Goal: Information Seeking & Learning: Learn about a topic

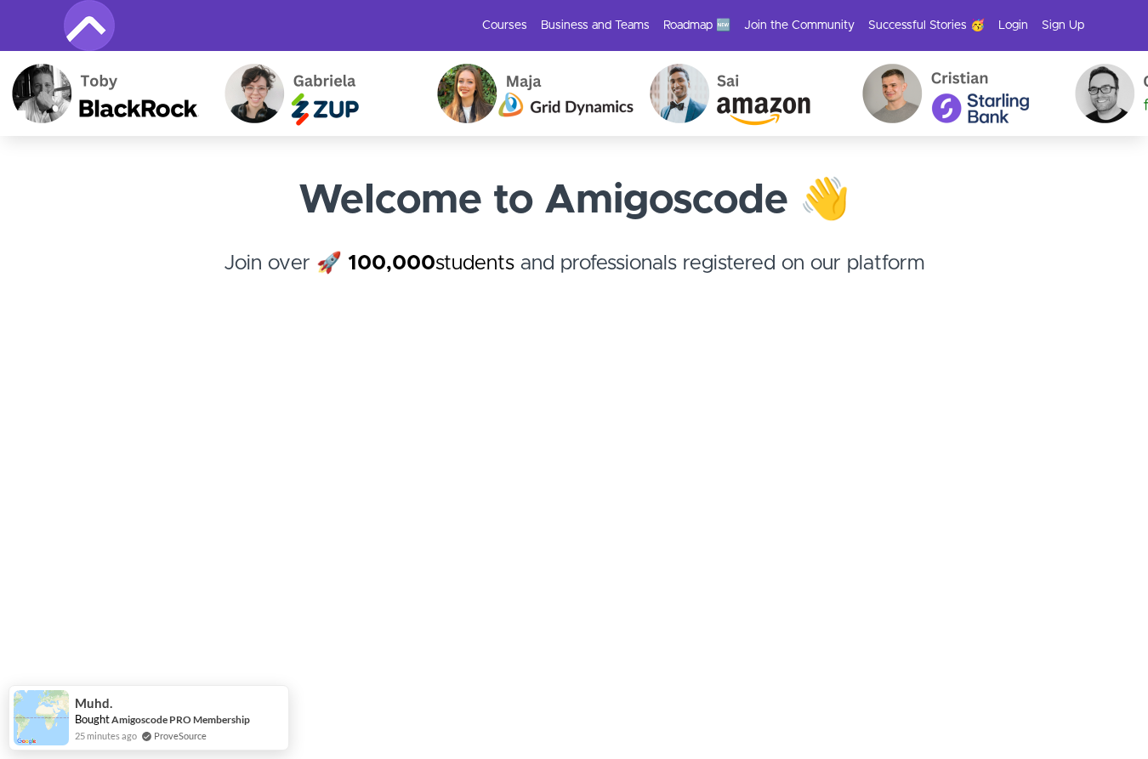
click at [482, 185] on strong "Welcome to Amigoscode 👋" at bounding box center [574, 200] width 552 height 41
click at [482, 187] on strong "Welcome to Amigoscode 👋" at bounding box center [574, 200] width 552 height 41
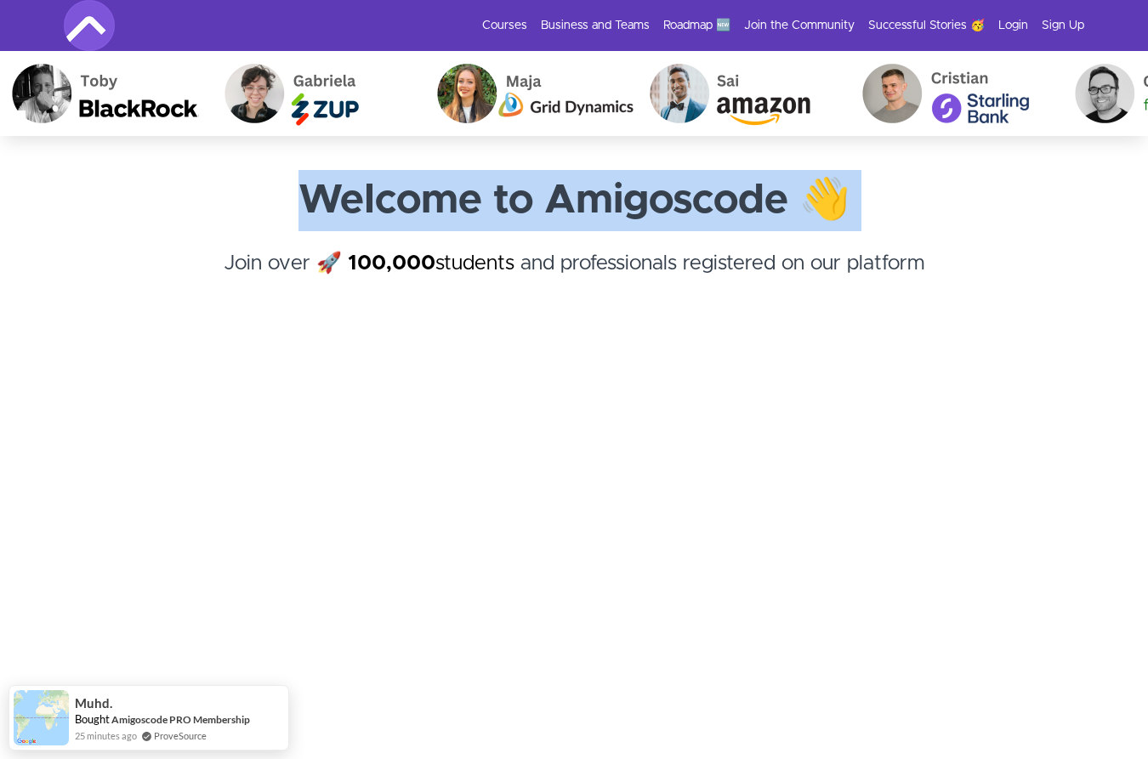
click at [482, 187] on strong "Welcome to Amigoscode 👋" at bounding box center [574, 200] width 552 height 41
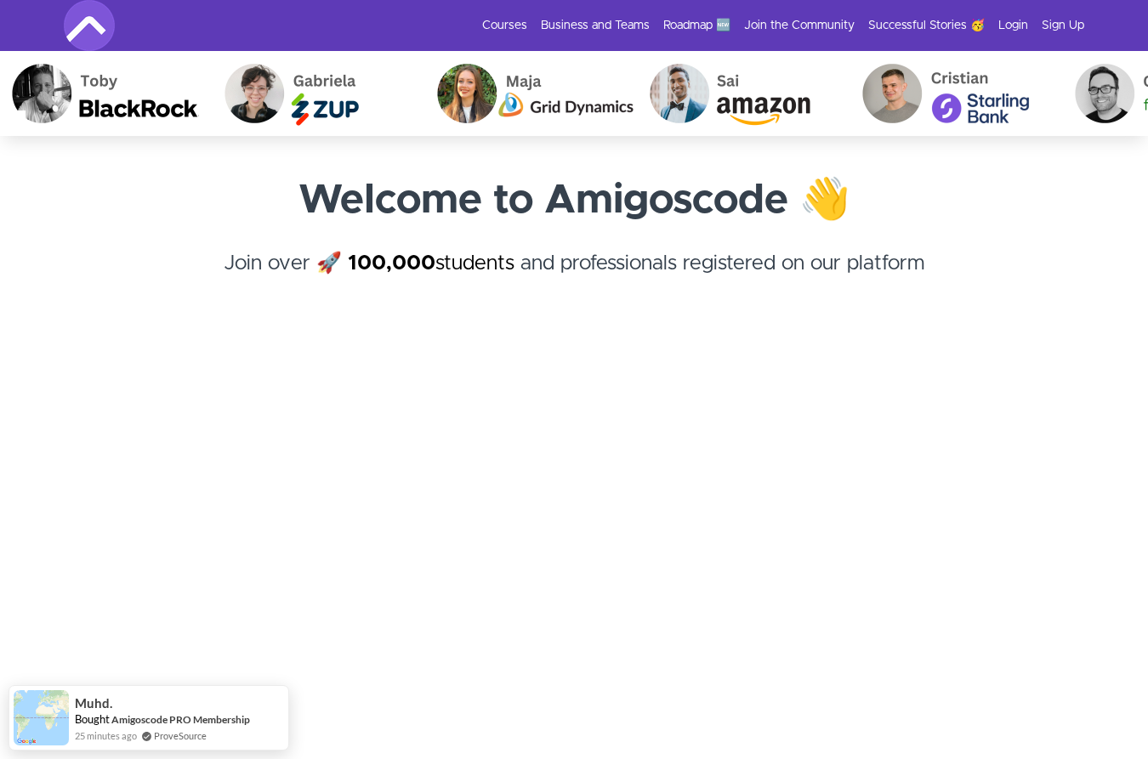
click at [380, 287] on h4 "Join over 🚀 100,000 students and professionals registered on our platform ﻿" at bounding box center [574, 278] width 1020 height 61
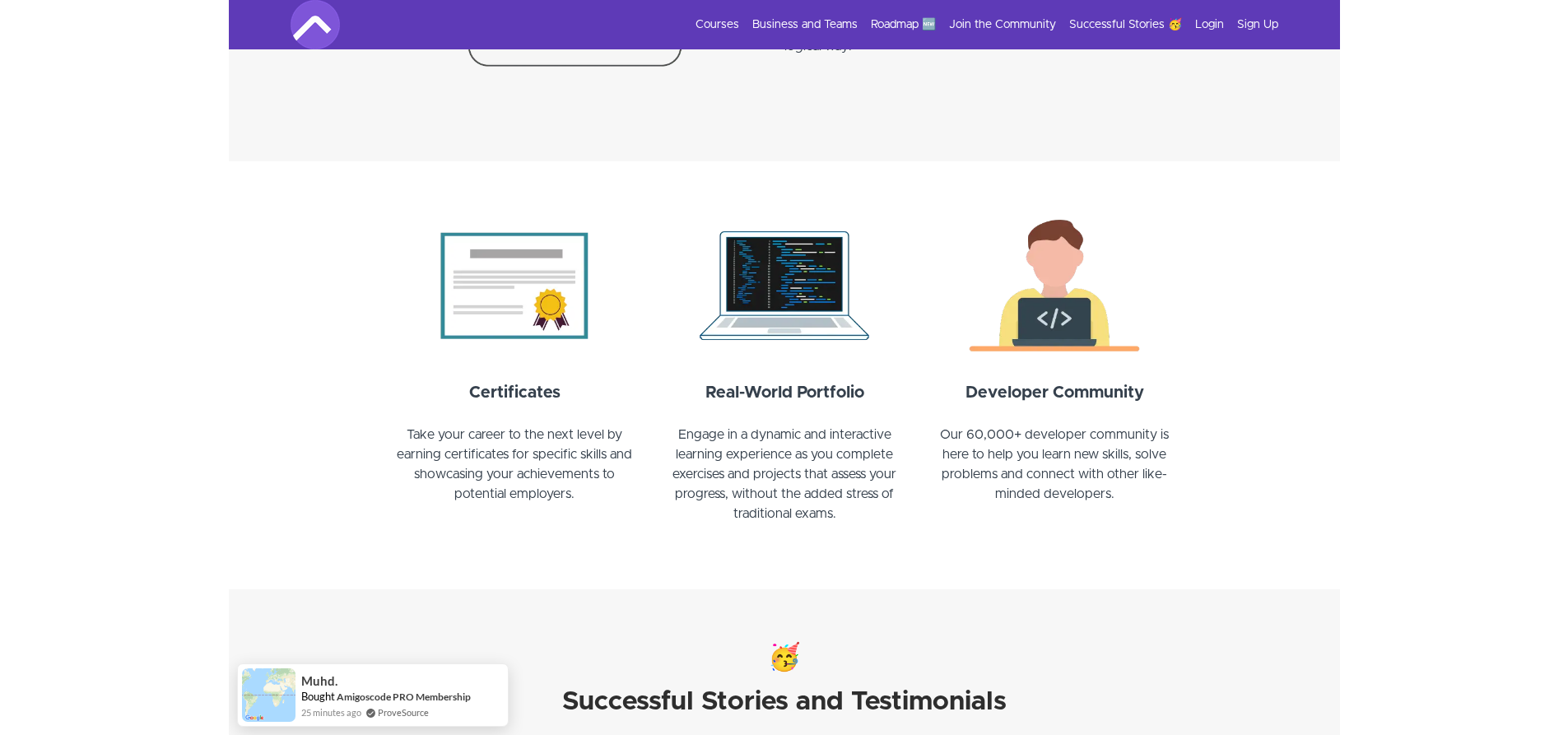
scroll to position [1647, 0]
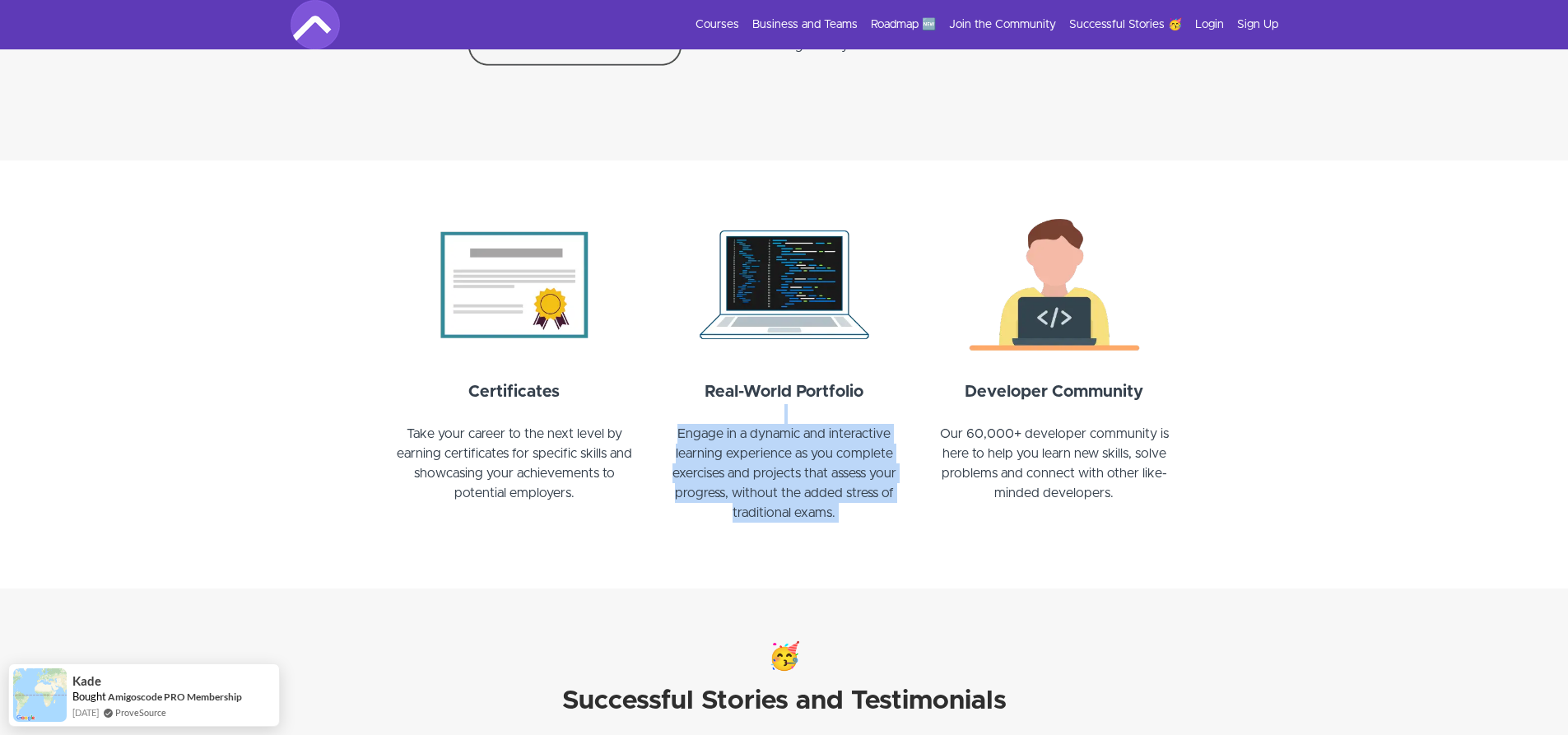
drag, startPoint x: 749, startPoint y: 422, endPoint x: 763, endPoint y: 524, distance: 103.0
click at [763, 524] on div "Real-World Portfolio Engage in a dynamic and interactive learning experience as…" at bounding box center [784, 461] width 250 height 163
click at [763, 524] on p "Engage in a dynamic and interactive learning experience as you complete exercis…" at bounding box center [784, 483] width 250 height 118
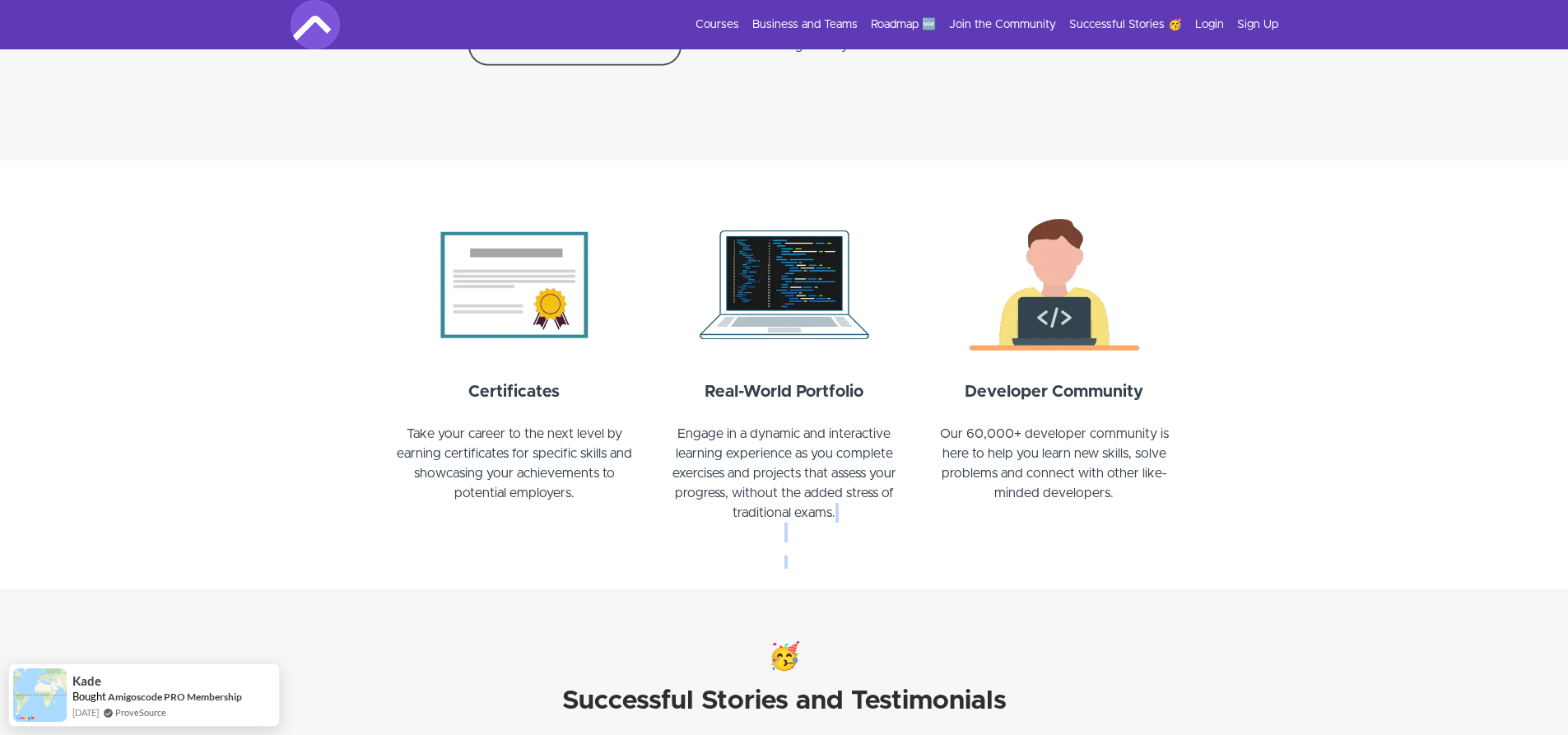
click at [763, 524] on p "Engage in a dynamic and interactive learning experience as you complete exercis…" at bounding box center [784, 483] width 250 height 118
click at [769, 504] on p "Engage in a dynamic and interactive learning experience as you complete exercis…" at bounding box center [784, 483] width 250 height 118
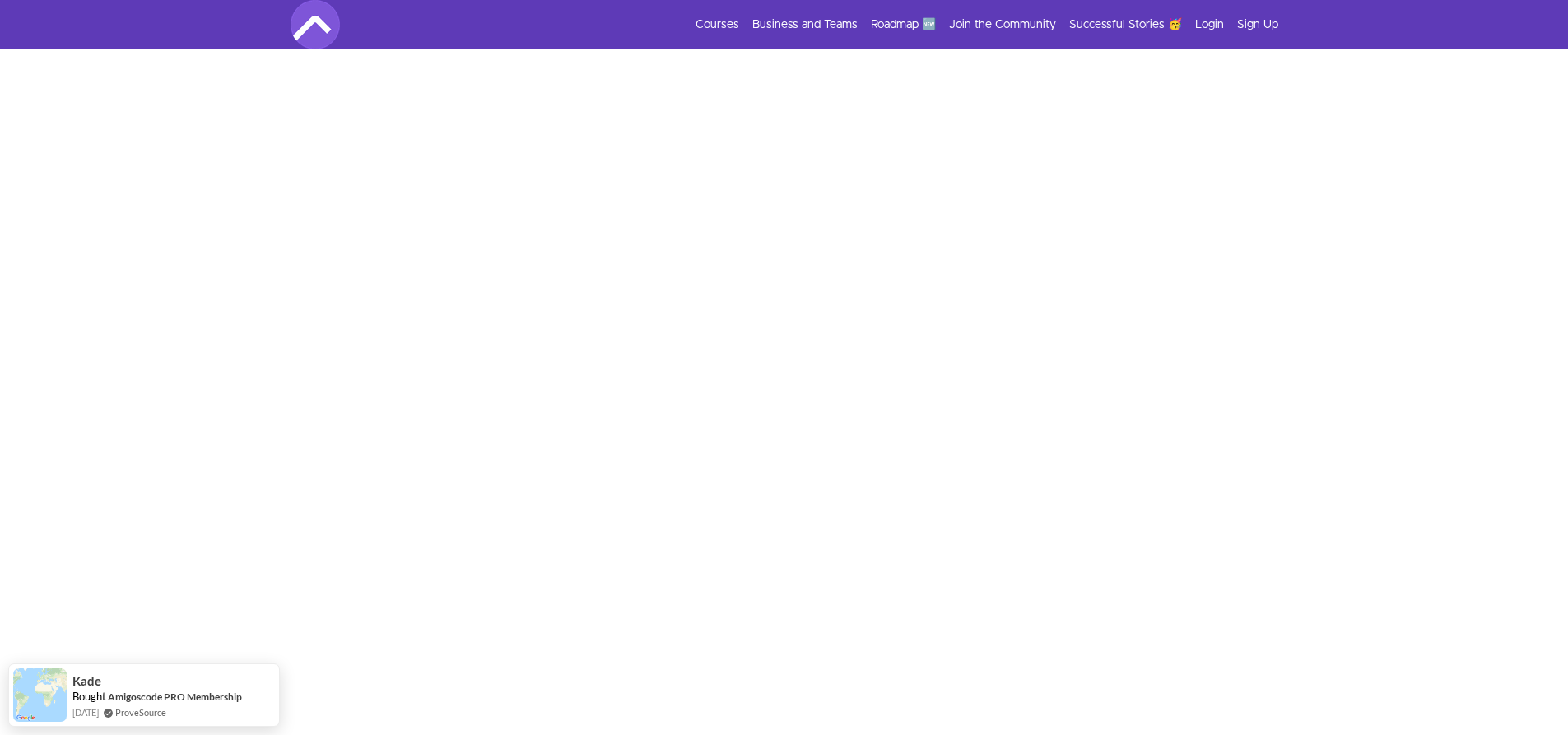
scroll to position [138, 0]
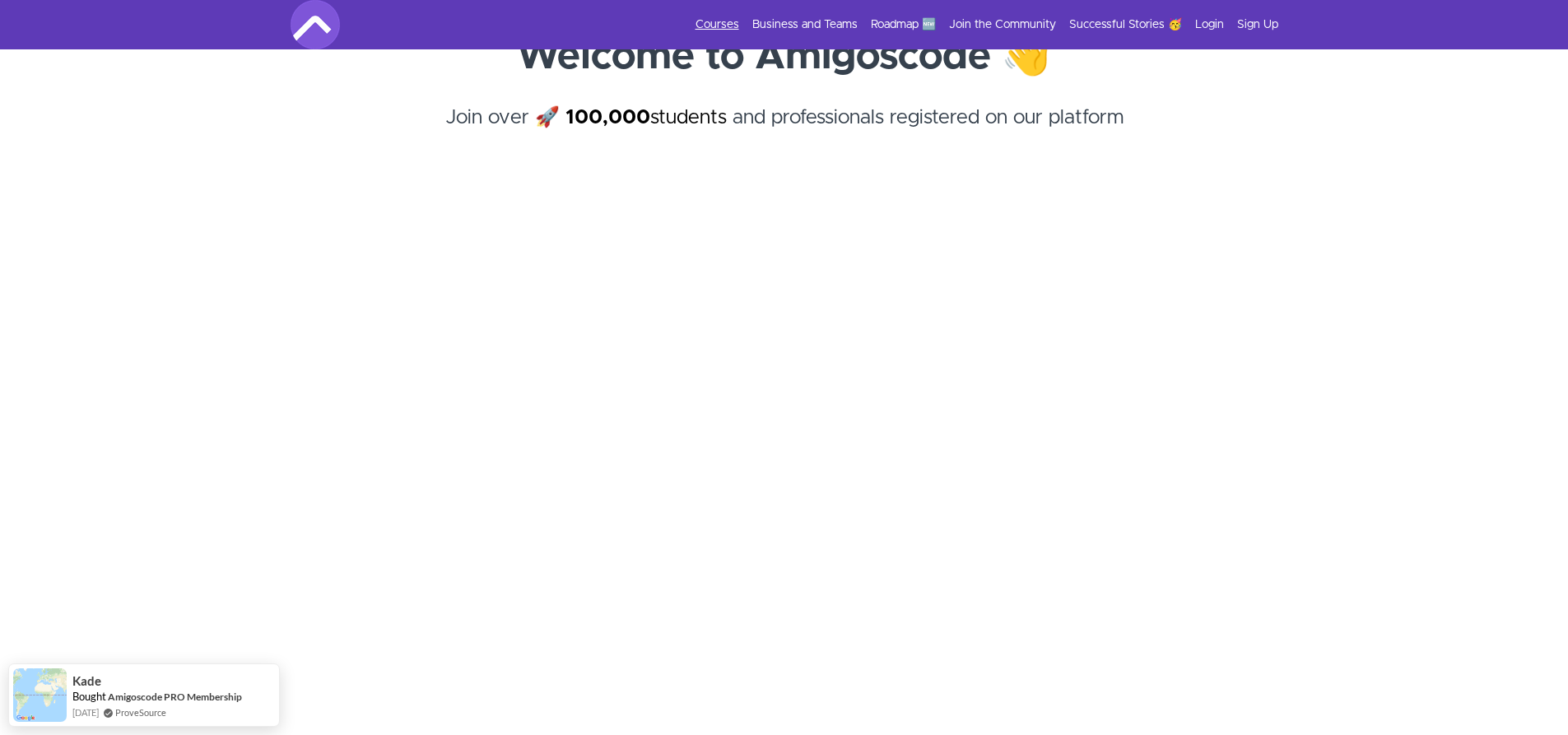
click at [734, 19] on link "Courses" at bounding box center [716, 24] width 44 height 16
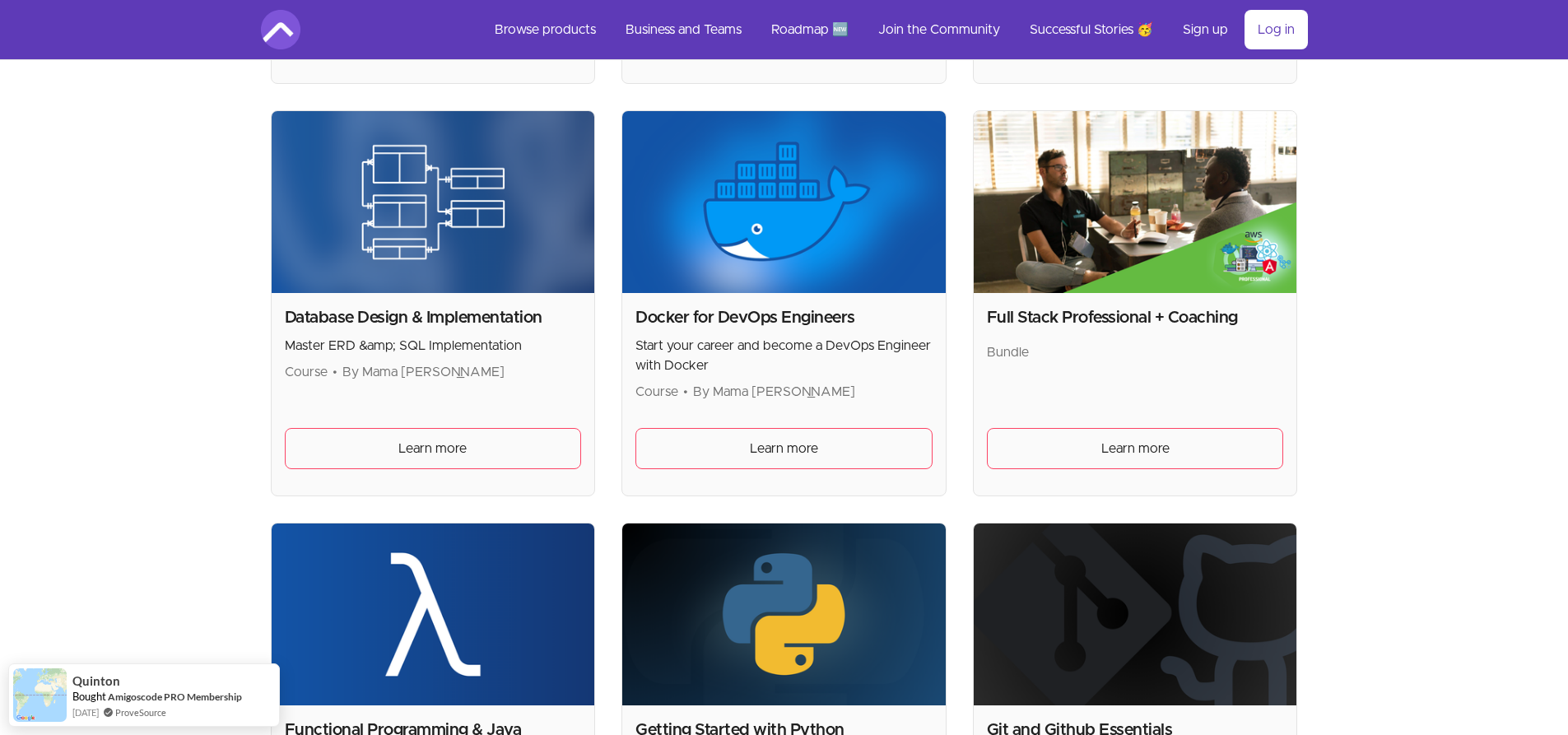
scroll to position [741, 0]
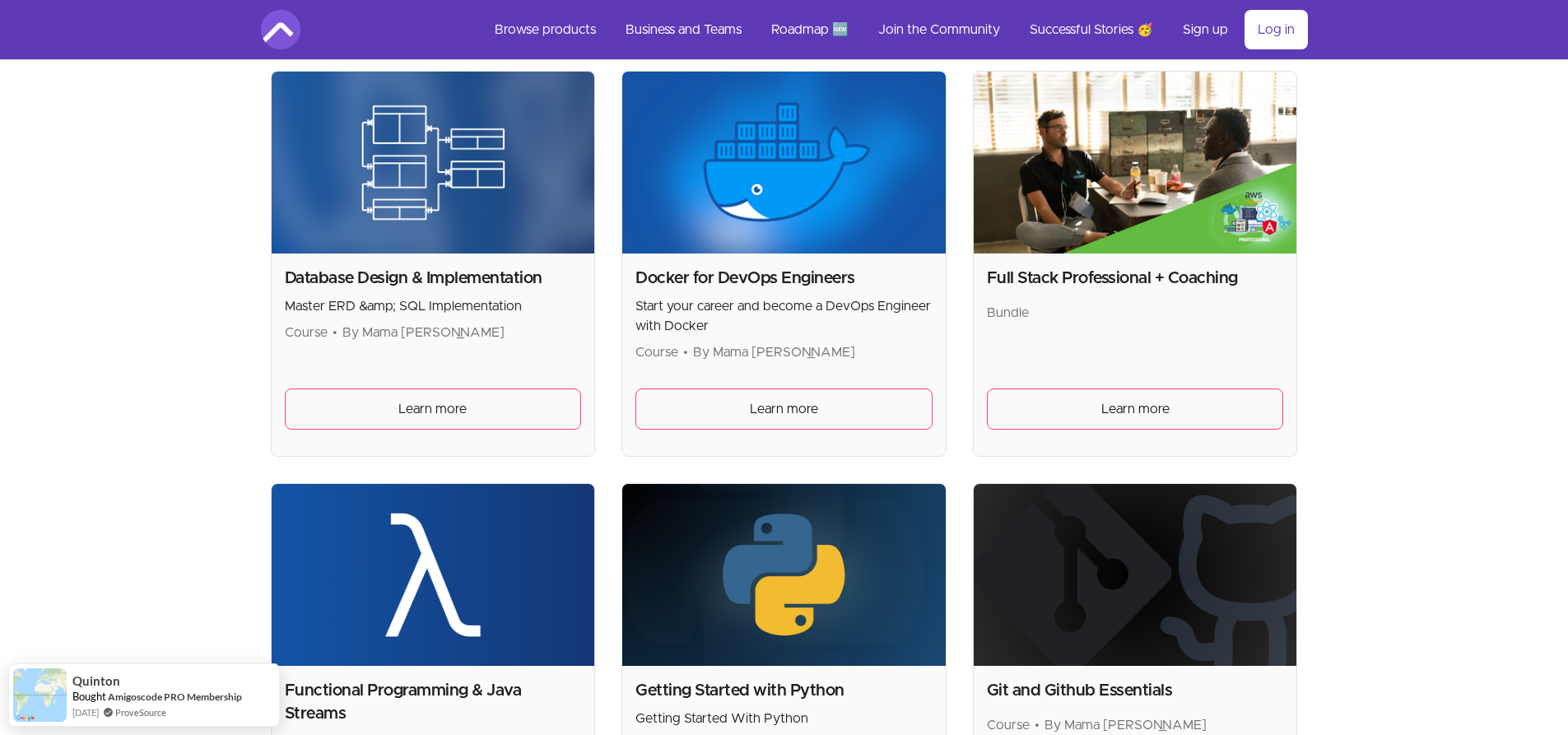
drag, startPoint x: 1564, startPoint y: 151, endPoint x: 1566, endPoint y: 166, distance: 15.1
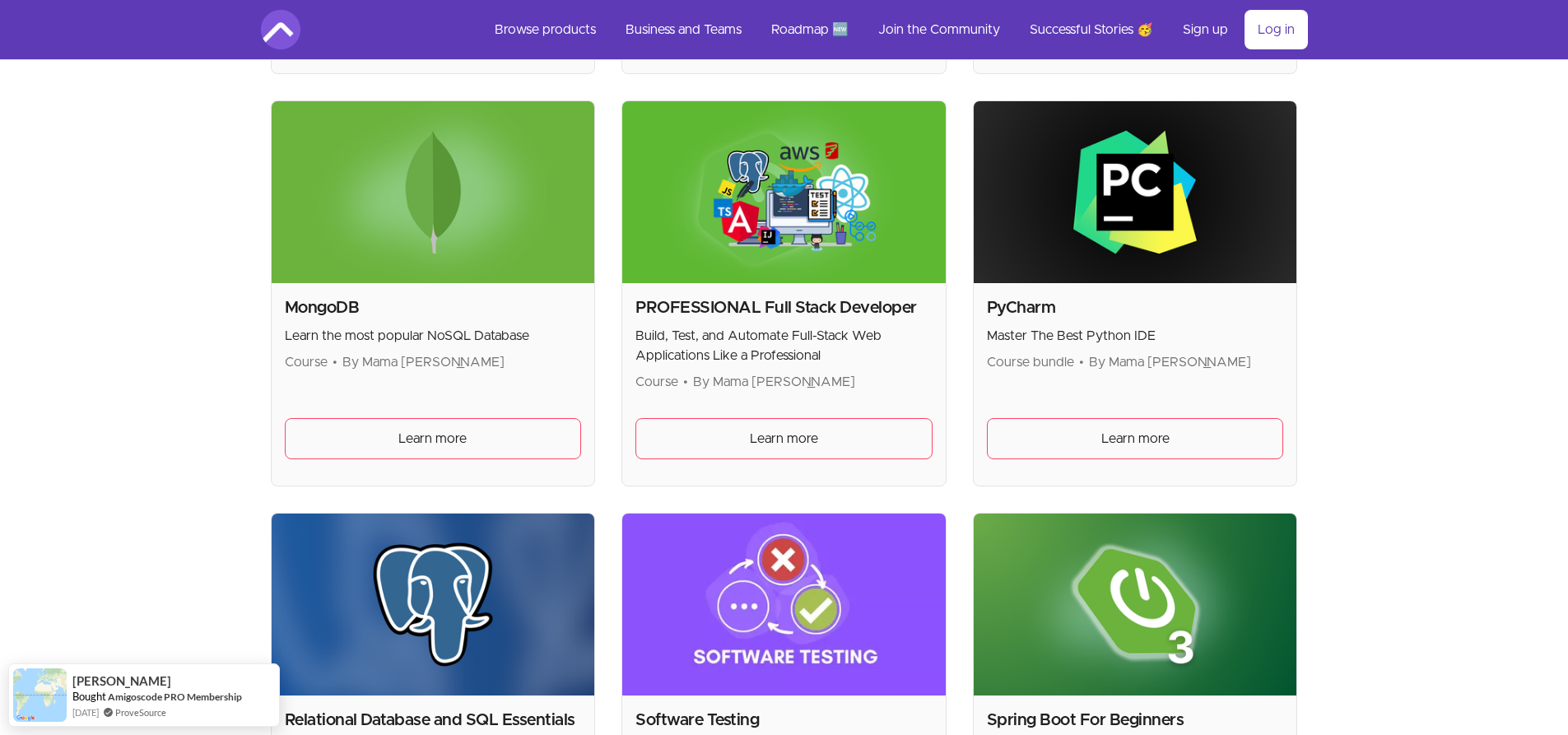
scroll to position [3302, 0]
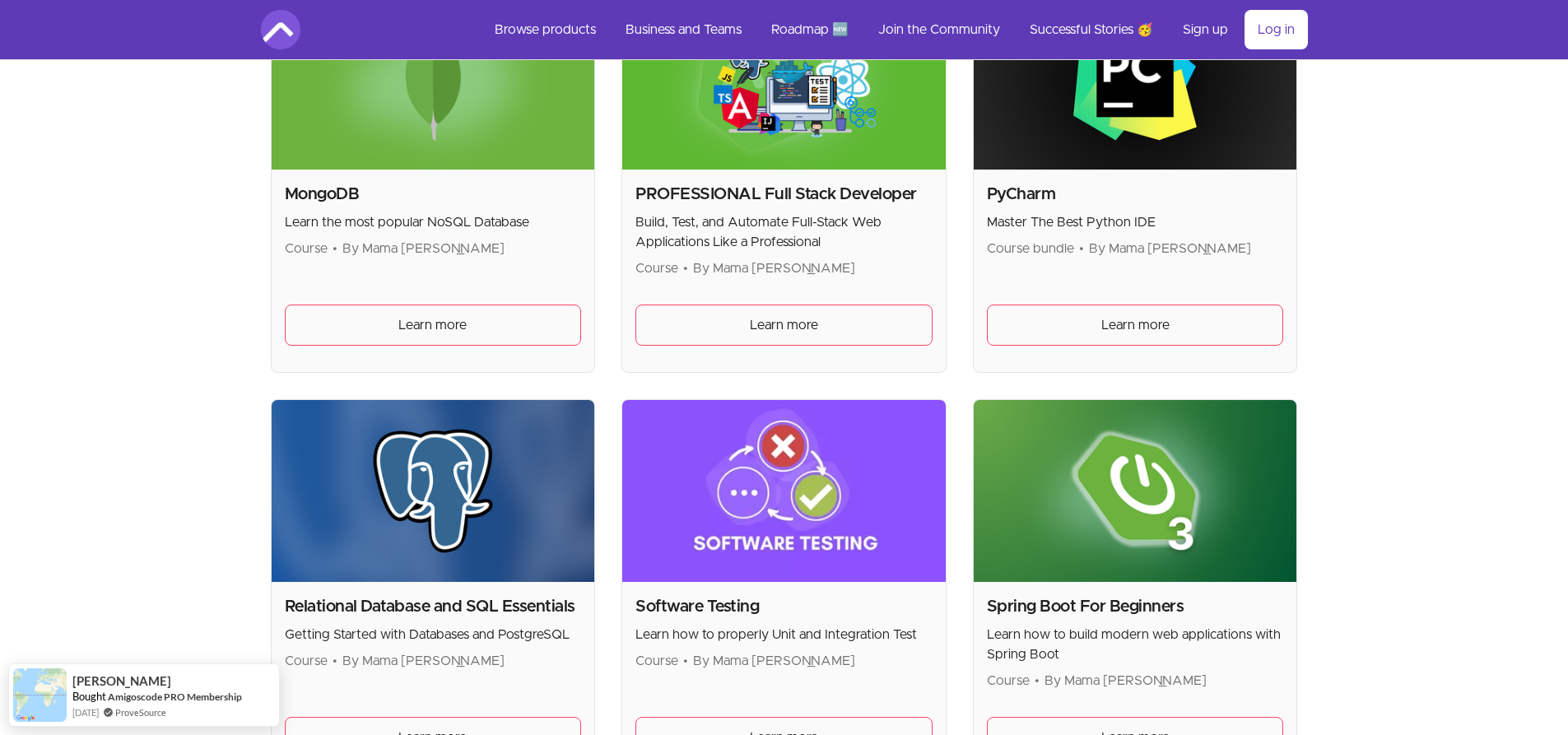
click at [838, 190] on h2 "PROFESSIONAL Full Stack Developer" at bounding box center [783, 195] width 297 height 23
click at [761, 128] on img at bounding box center [784, 78] width 323 height 182
click at [790, 336] on link "Learn more" at bounding box center [783, 325] width 297 height 42
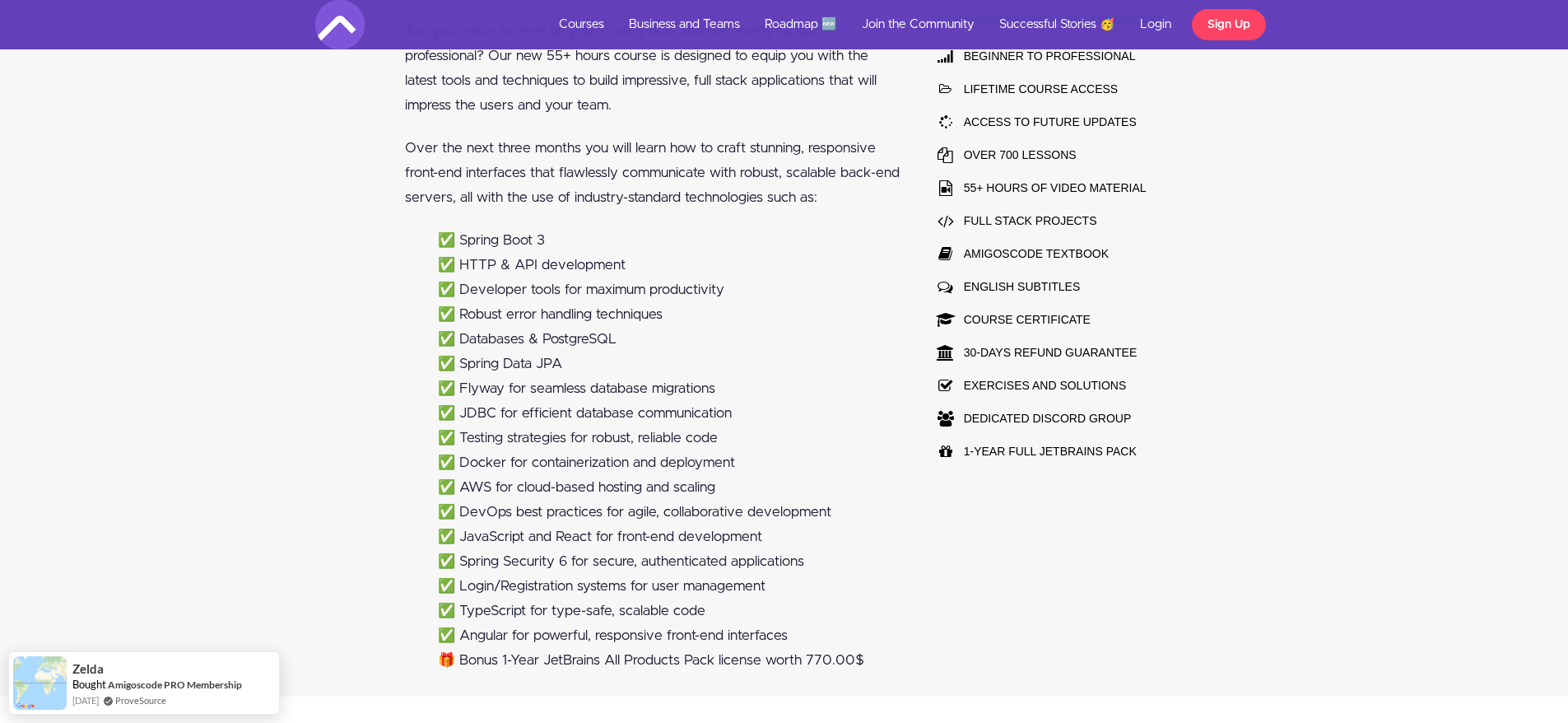
scroll to position [1221, 0]
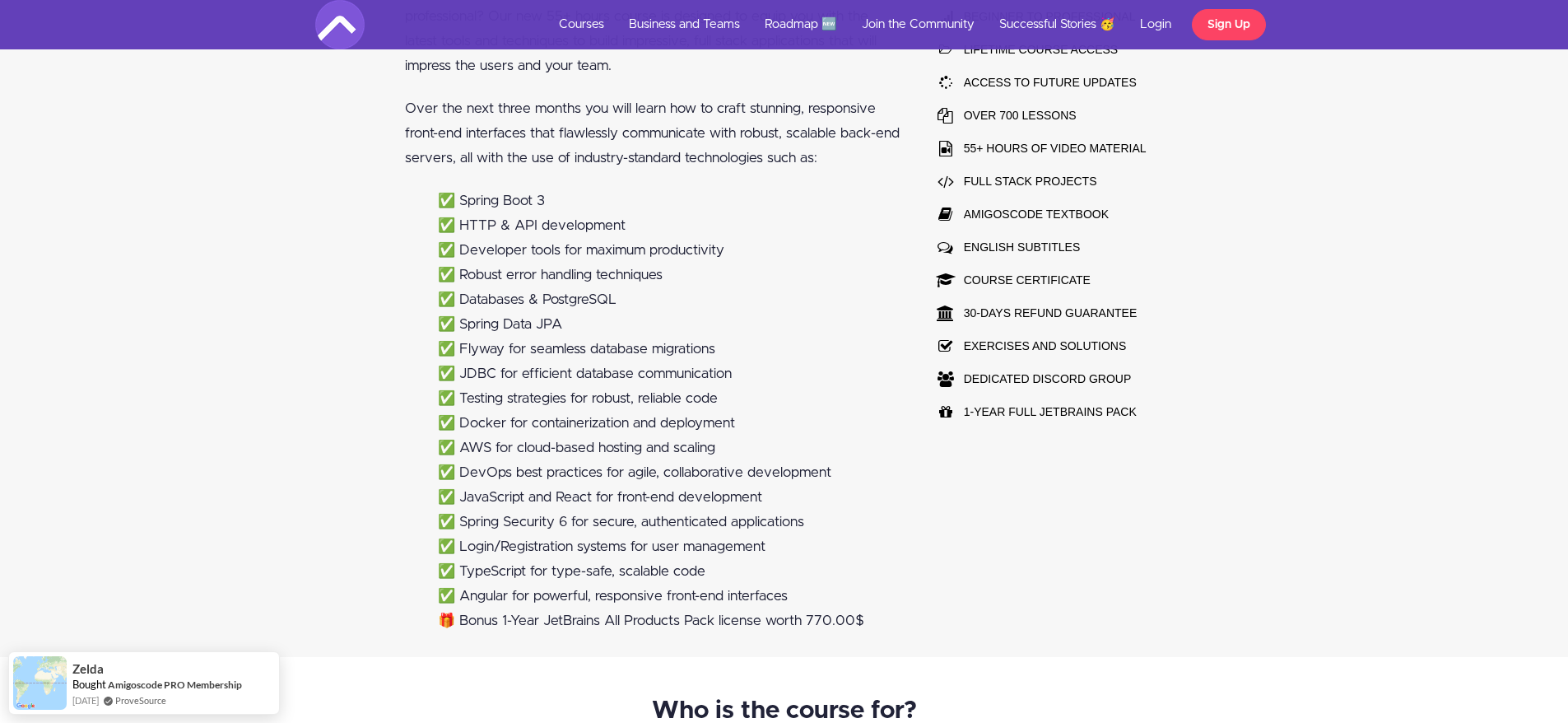
click at [496, 269] on li "✅ Robust error handling techniques" at bounding box center [669, 275] width 463 height 25
click at [536, 290] on li "✅ Databases & PostgreSQL" at bounding box center [669, 300] width 463 height 25
click at [524, 298] on li "✅ Databases & PostgreSQL" at bounding box center [669, 300] width 463 height 25
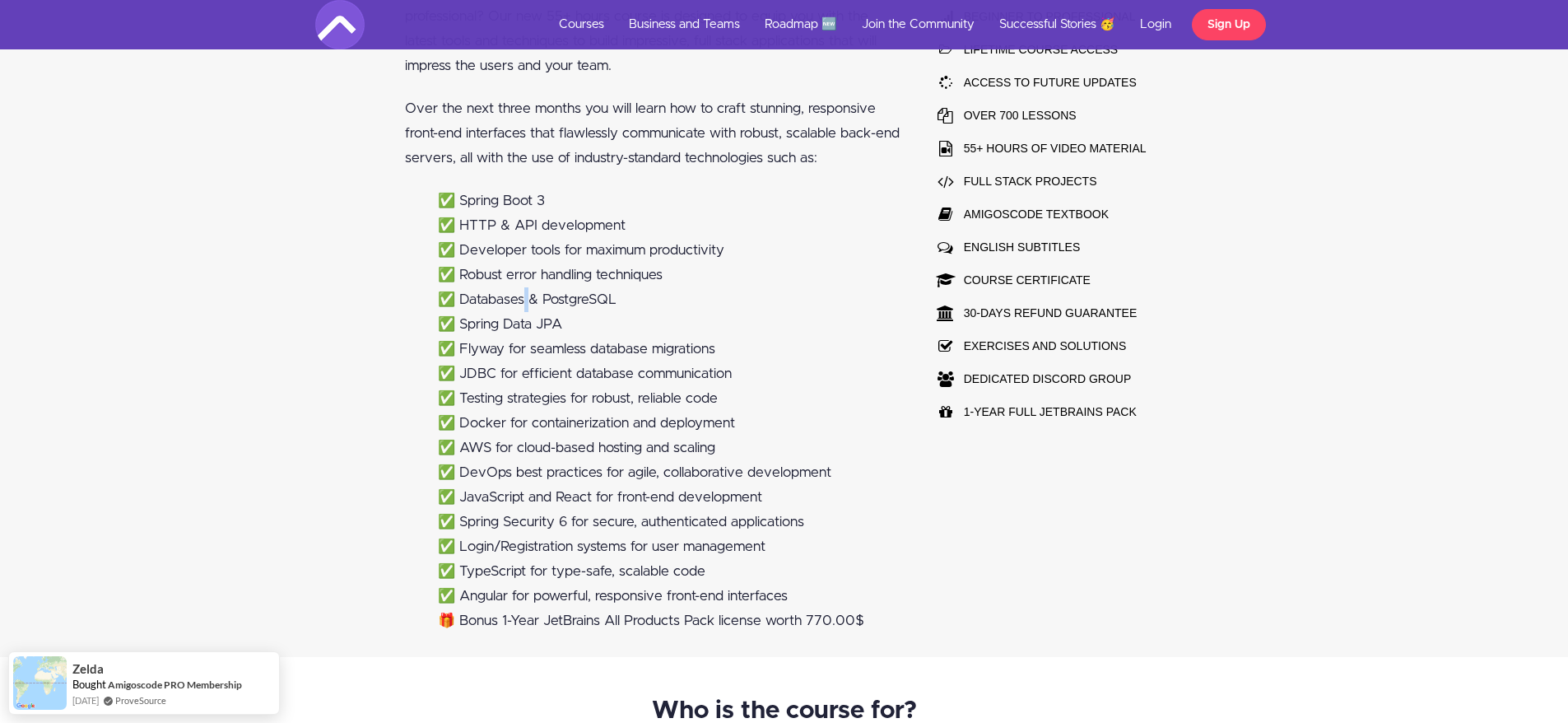
click at [524, 298] on li "✅ Databases & PostgreSQL" at bounding box center [669, 300] width 463 height 25
drag, startPoint x: 616, startPoint y: 149, endPoint x: 625, endPoint y: 149, distance: 9.0
click at [625, 149] on p "Over the next three months you will learn how to craft stunning, responsive fro…" at bounding box center [652, 133] width 496 height 75
click at [576, 135] on p "Over the next three months you will learn how to craft stunning, responsive fro…" at bounding box center [652, 133] width 496 height 75
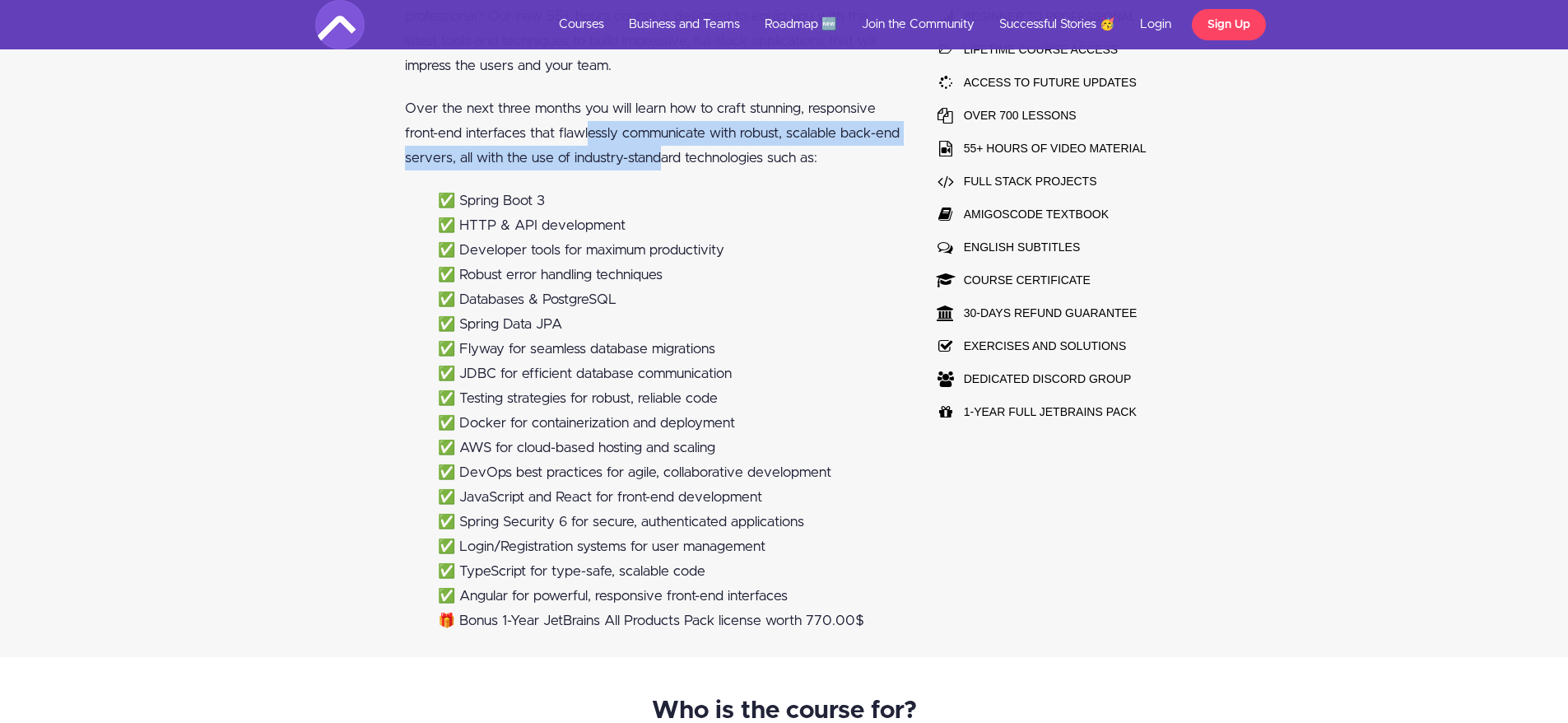
drag, startPoint x: 528, startPoint y: 125, endPoint x: 617, endPoint y: 151, distance: 92.7
click at [617, 151] on p "Over the next three months you will learn how to craft stunning, responsive fro…" at bounding box center [652, 133] width 496 height 75
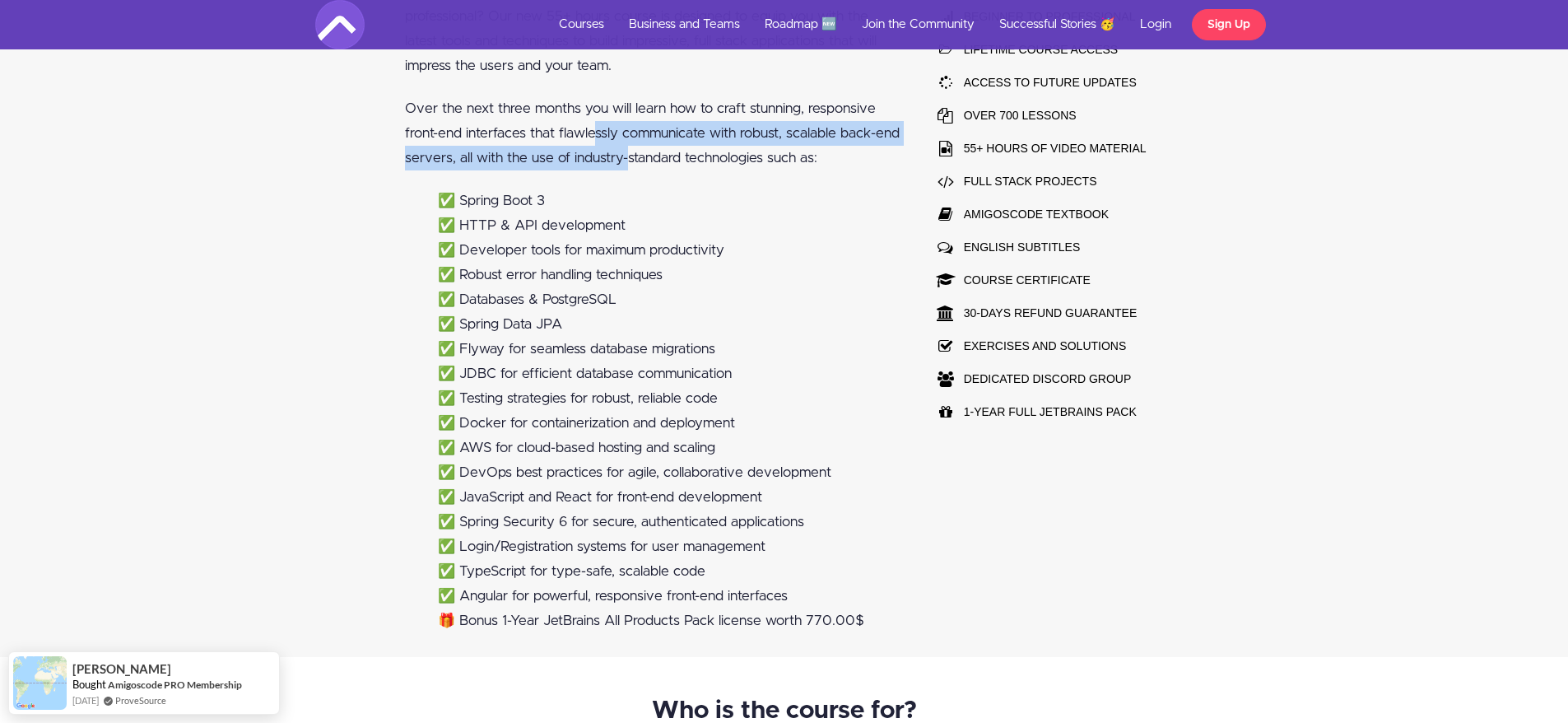
drag, startPoint x: 592, startPoint y: 152, endPoint x: 532, endPoint y: 126, distance: 65.4
click at [532, 126] on p "Over the next three months you will learn how to craft stunning, responsive fro…" at bounding box center [652, 133] width 496 height 75
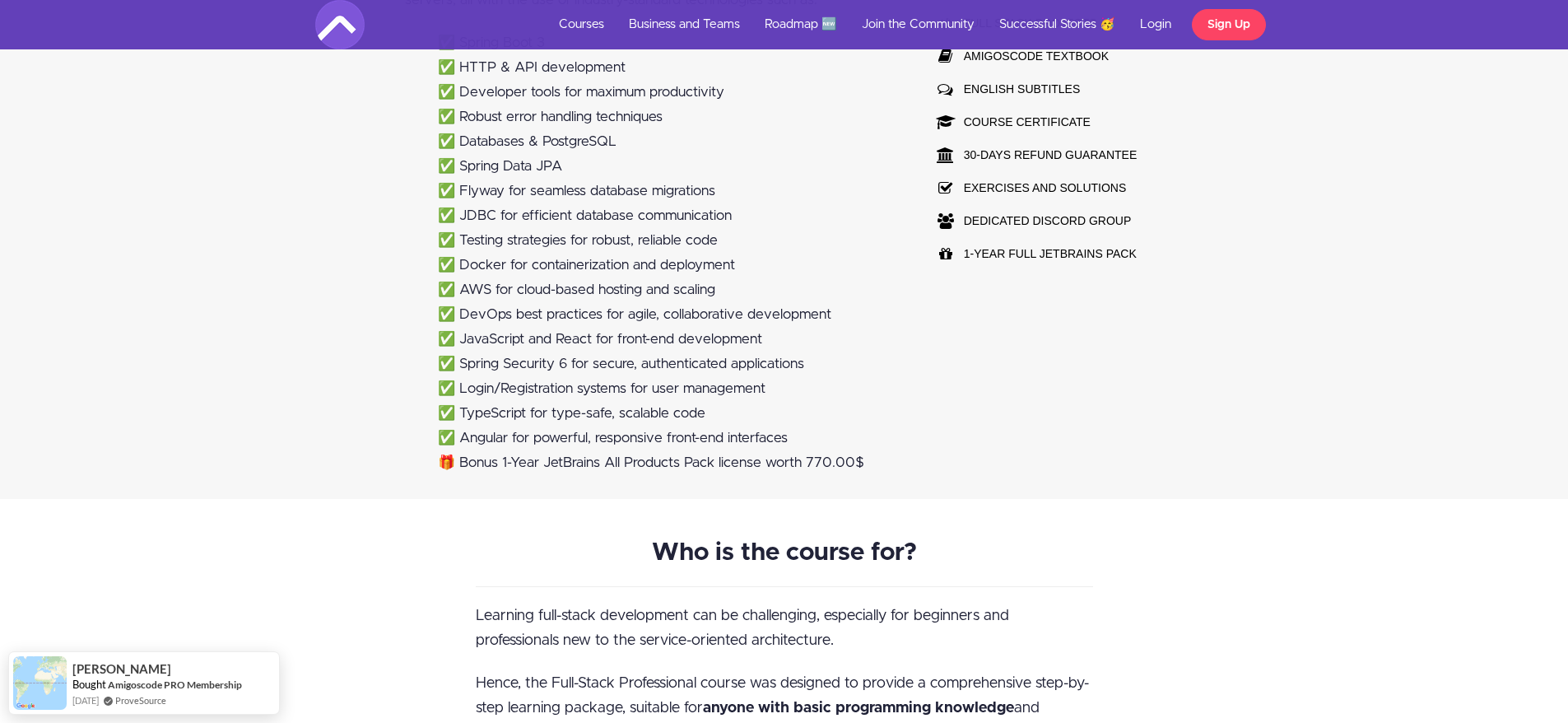
scroll to position [1386, 0]
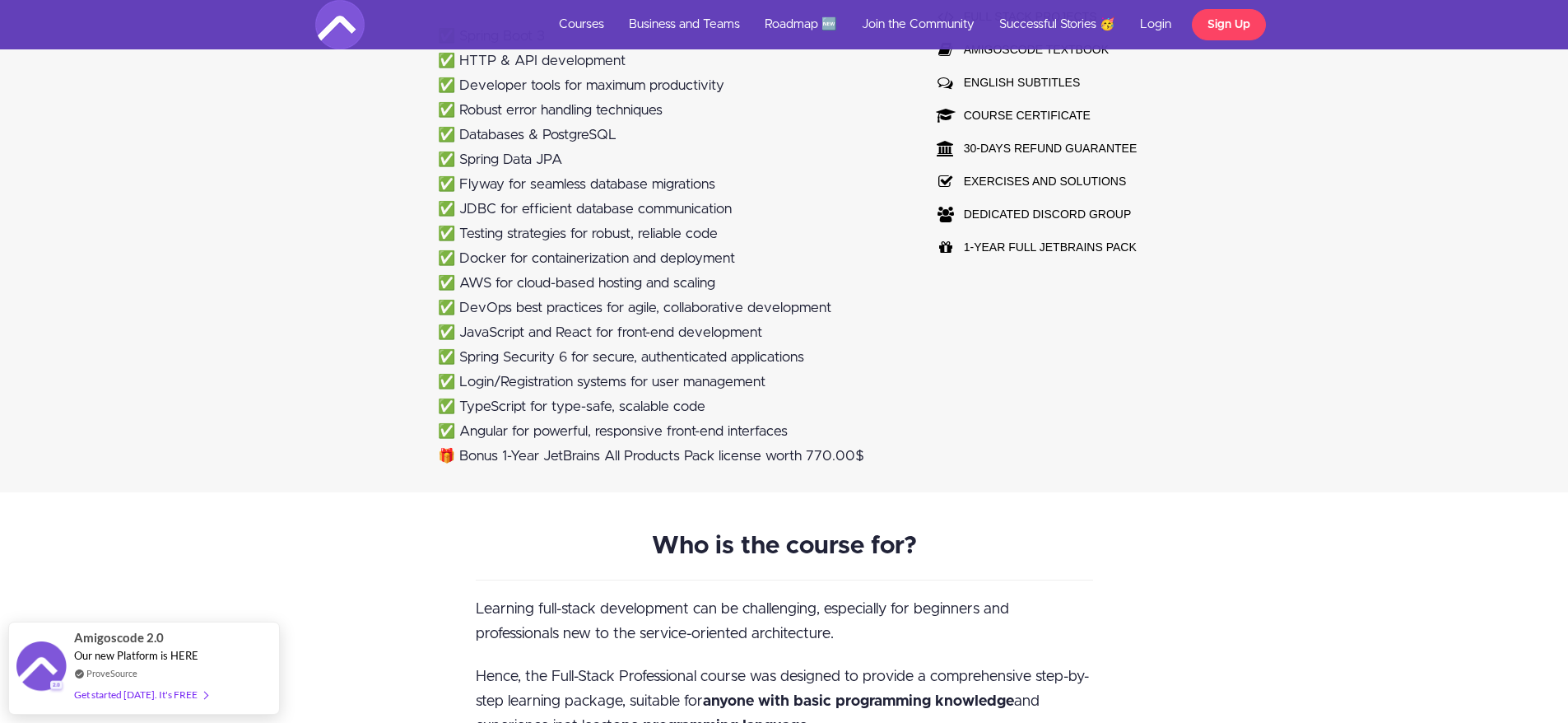
click at [615, 331] on li "✅ JavaScript and React for front-end development" at bounding box center [669, 333] width 463 height 25
click at [555, 359] on li "✅ Spring Security 6 for secure, authenticated applications" at bounding box center [669, 357] width 463 height 25
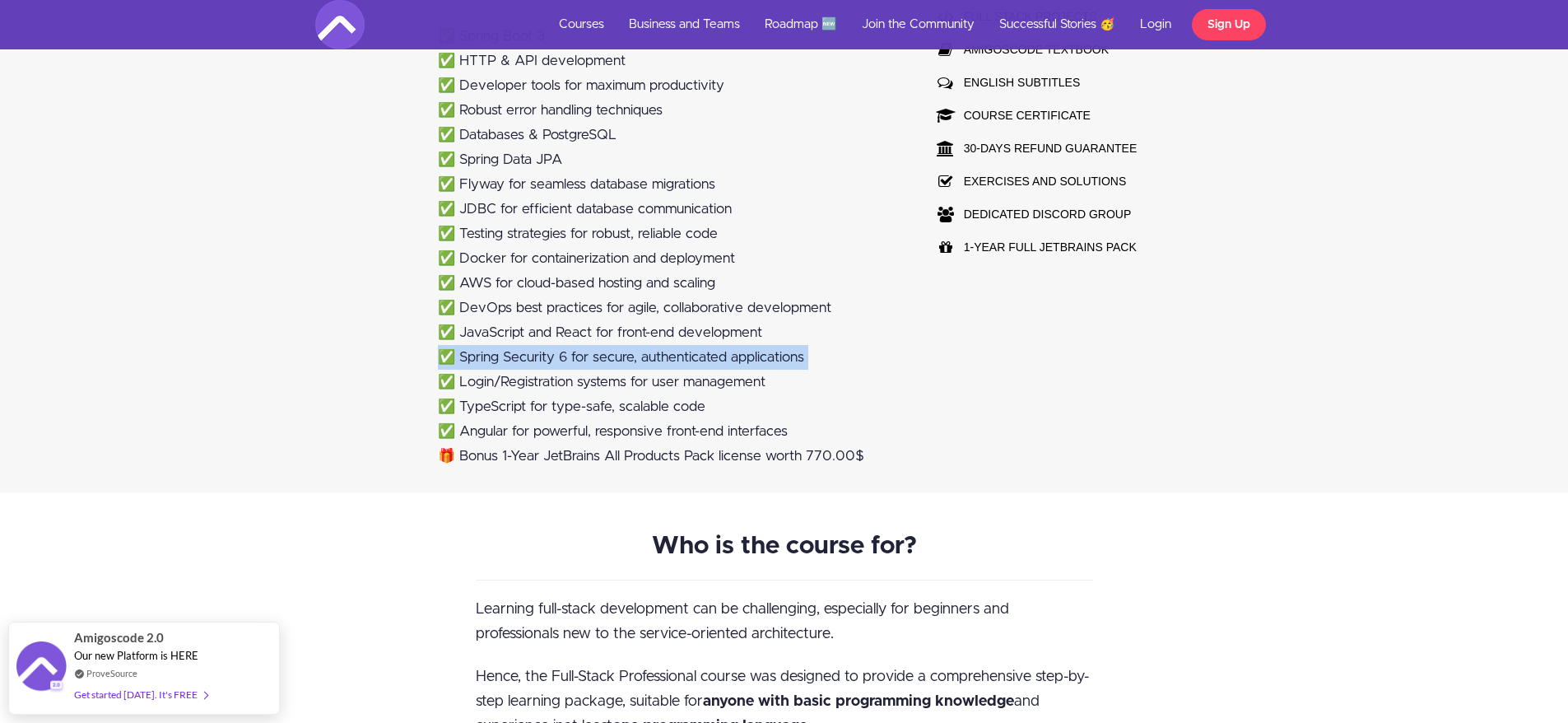
click at [555, 359] on li "✅ Spring Security 6 for secure, authenticated applications" at bounding box center [669, 357] width 463 height 25
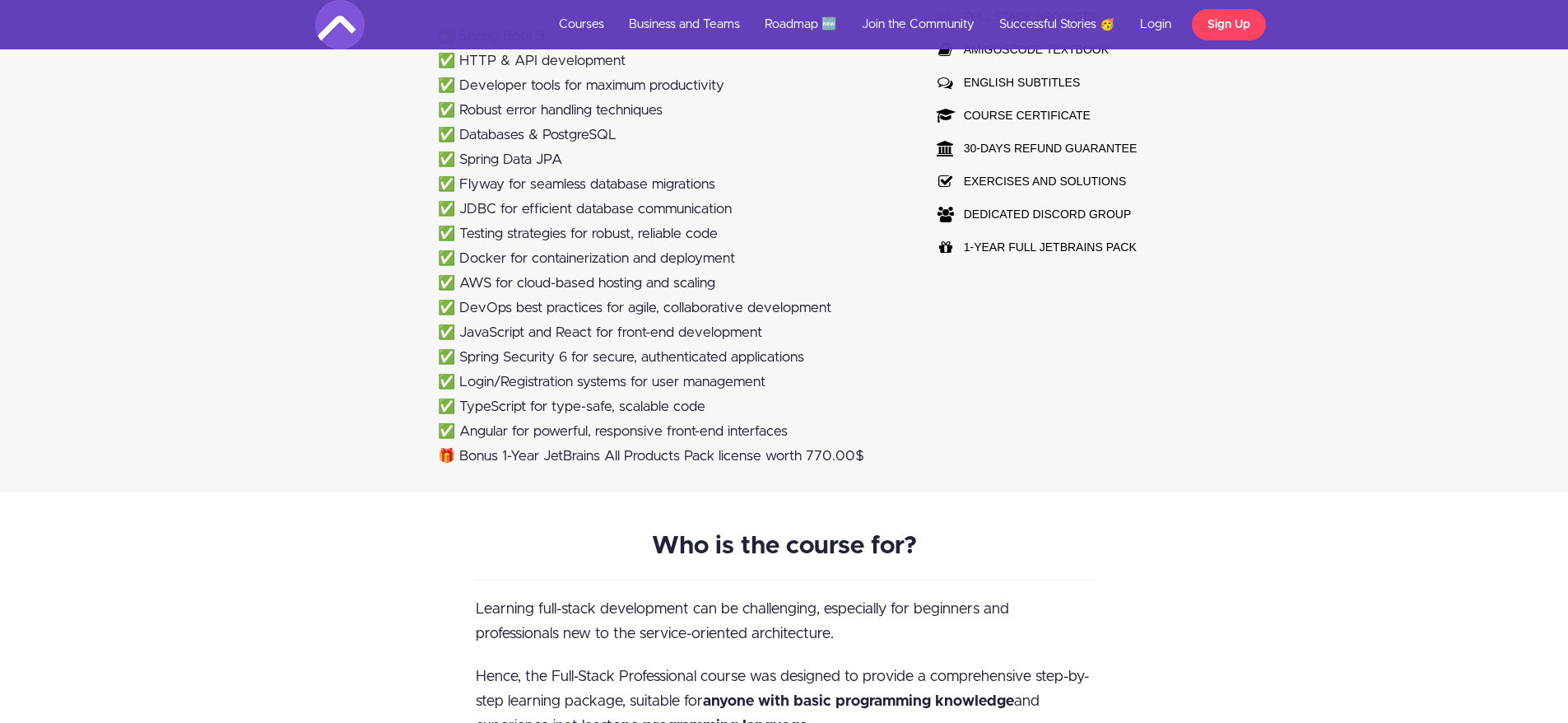
click at [646, 382] on li "✅ Login/Registration systems for user management" at bounding box center [669, 382] width 463 height 25
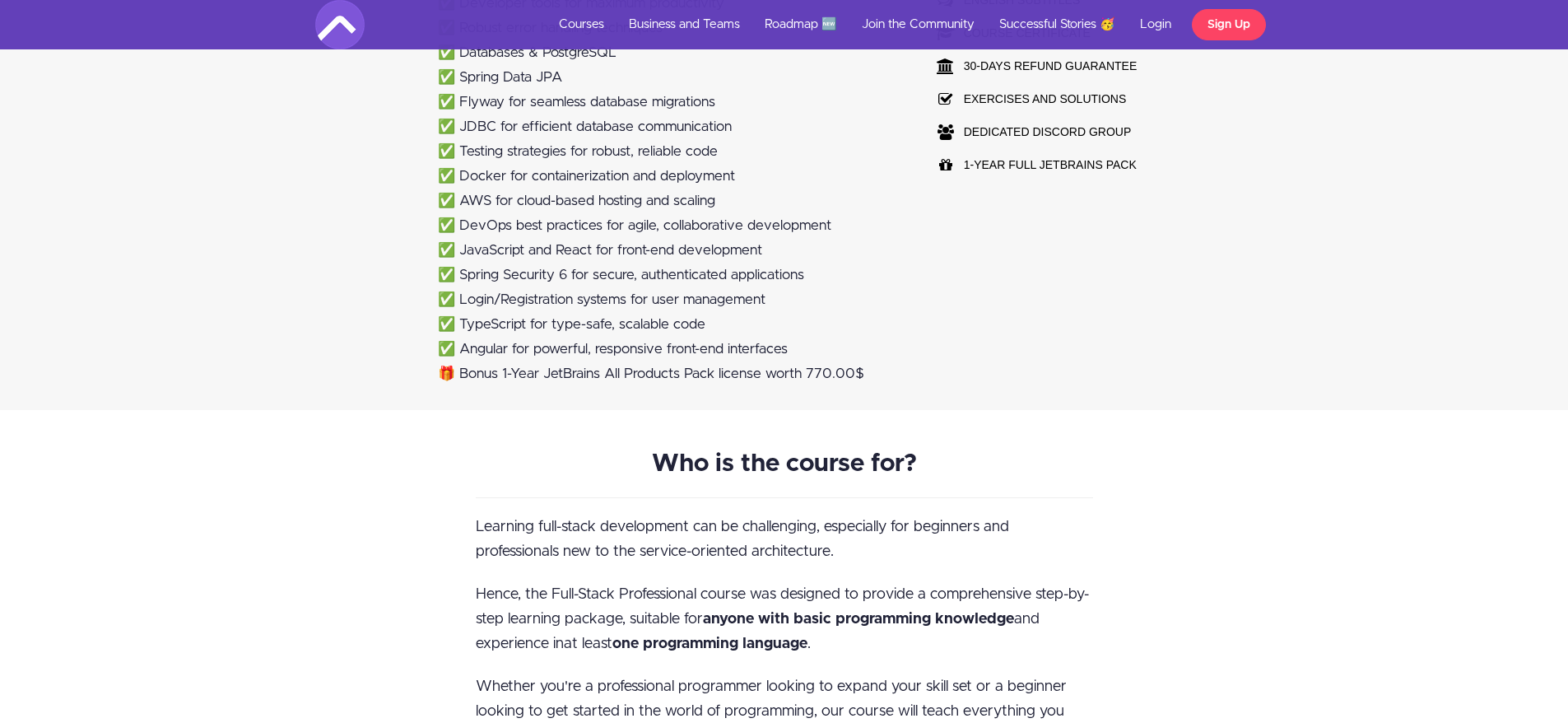
click at [503, 331] on li "✅ TypeScript for type-safe, scalable code" at bounding box center [669, 324] width 463 height 25
click at [509, 357] on li "✅ Angular for powerful, responsive front-end interfaces" at bounding box center [669, 349] width 463 height 25
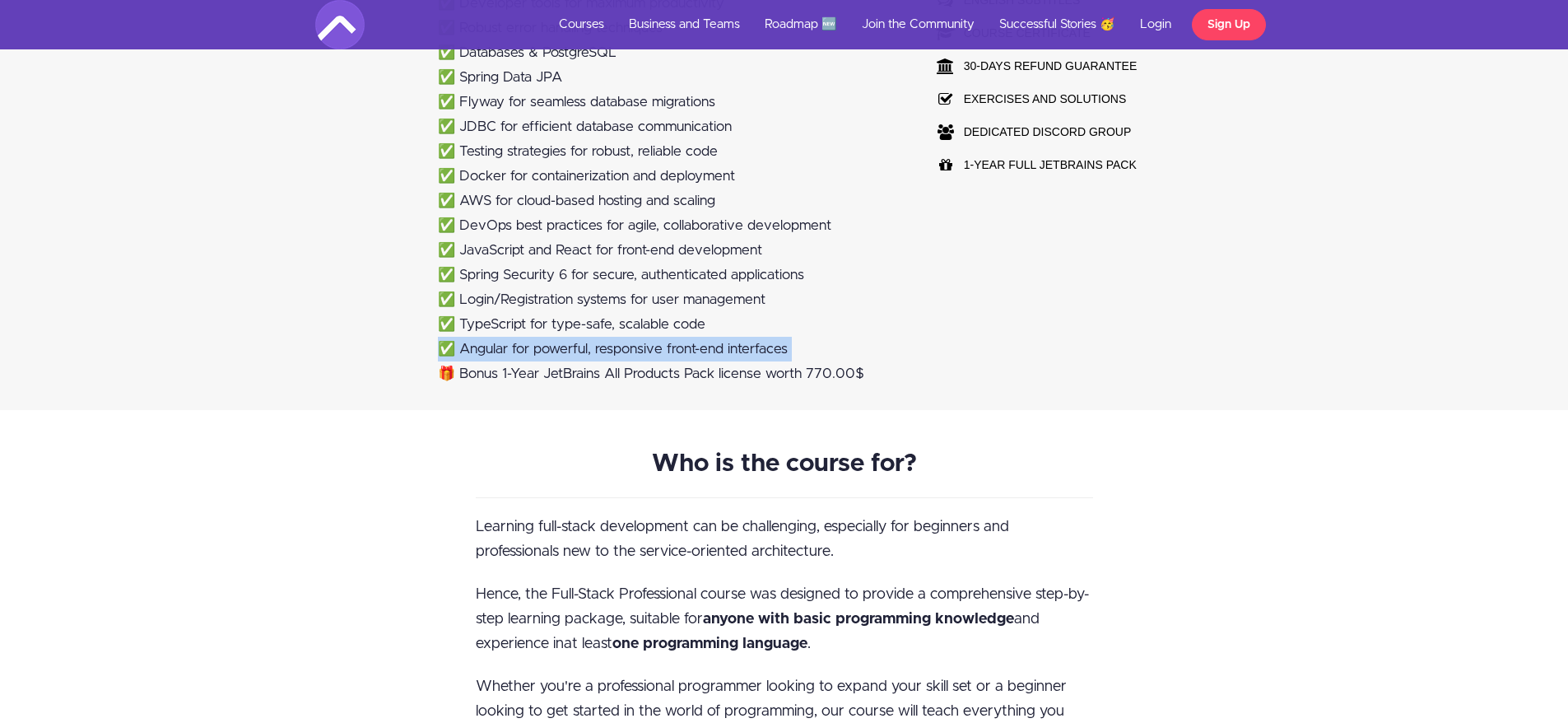
click at [509, 357] on li "✅ Angular for powerful, responsive front-end interfaces" at bounding box center [669, 349] width 463 height 25
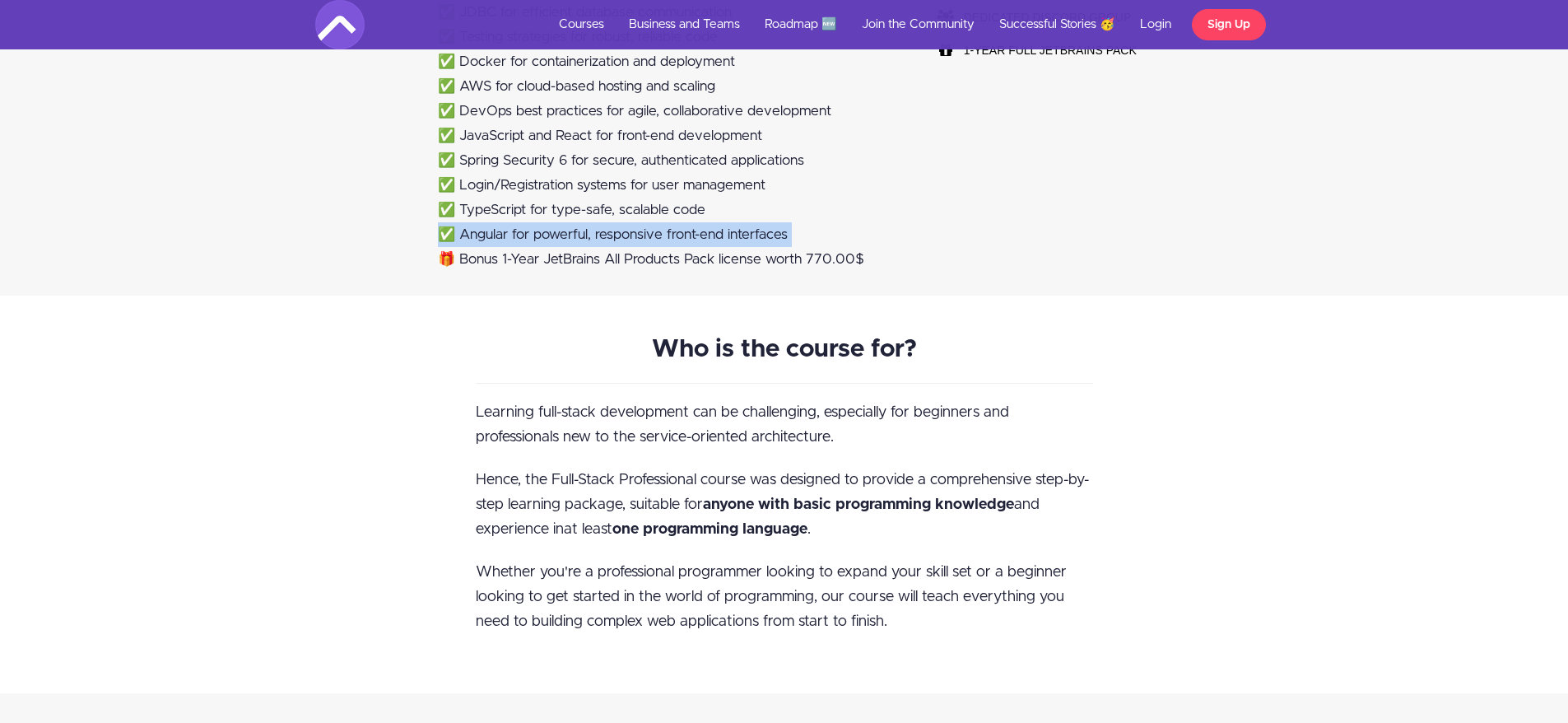
scroll to position [1633, 0]
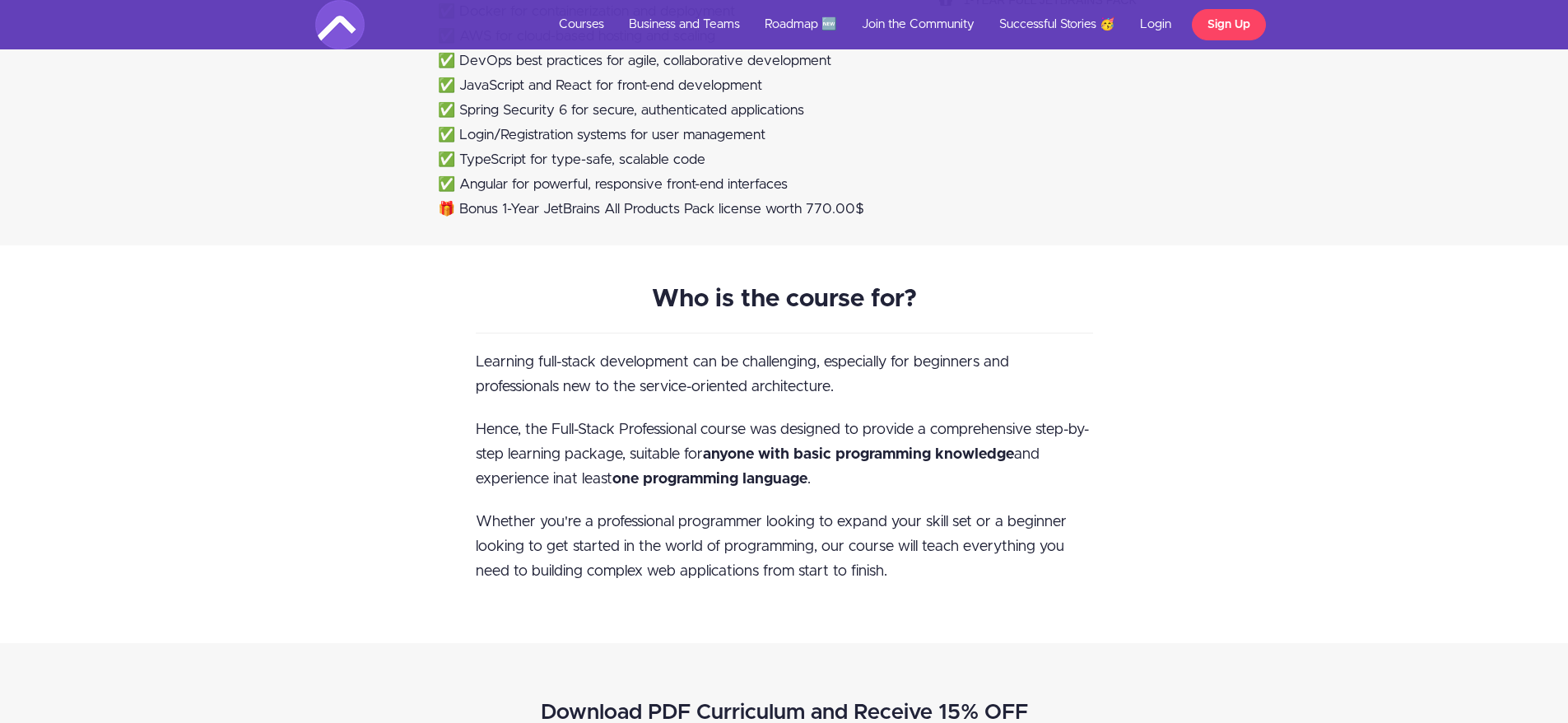
click at [613, 210] on li "🎁 Bonus 1-Year JetBrains All Products Pack license worth 770.00$" at bounding box center [669, 209] width 463 height 25
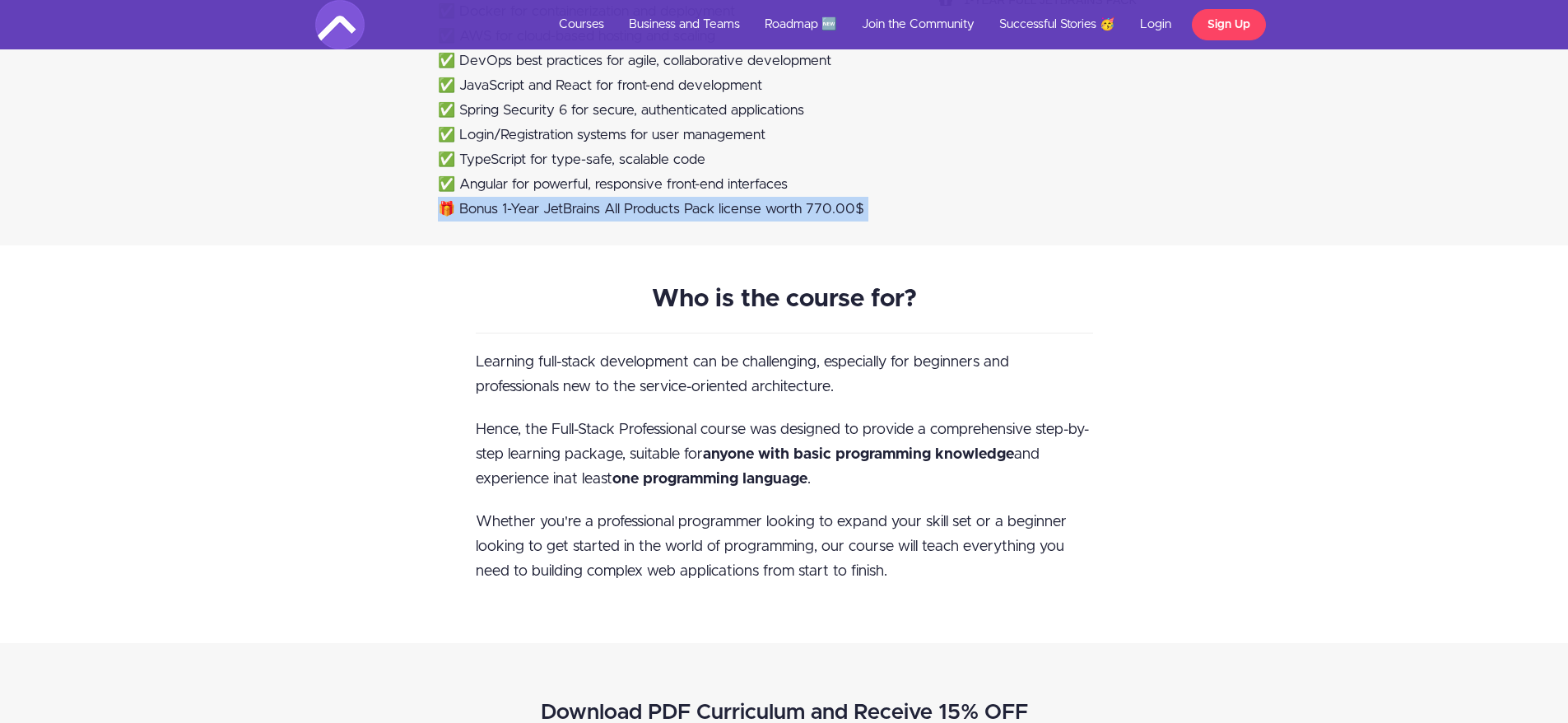
click at [613, 210] on li "🎁 Bonus 1-Year JetBrains All Products Pack license worth 770.00$" at bounding box center [669, 209] width 463 height 25
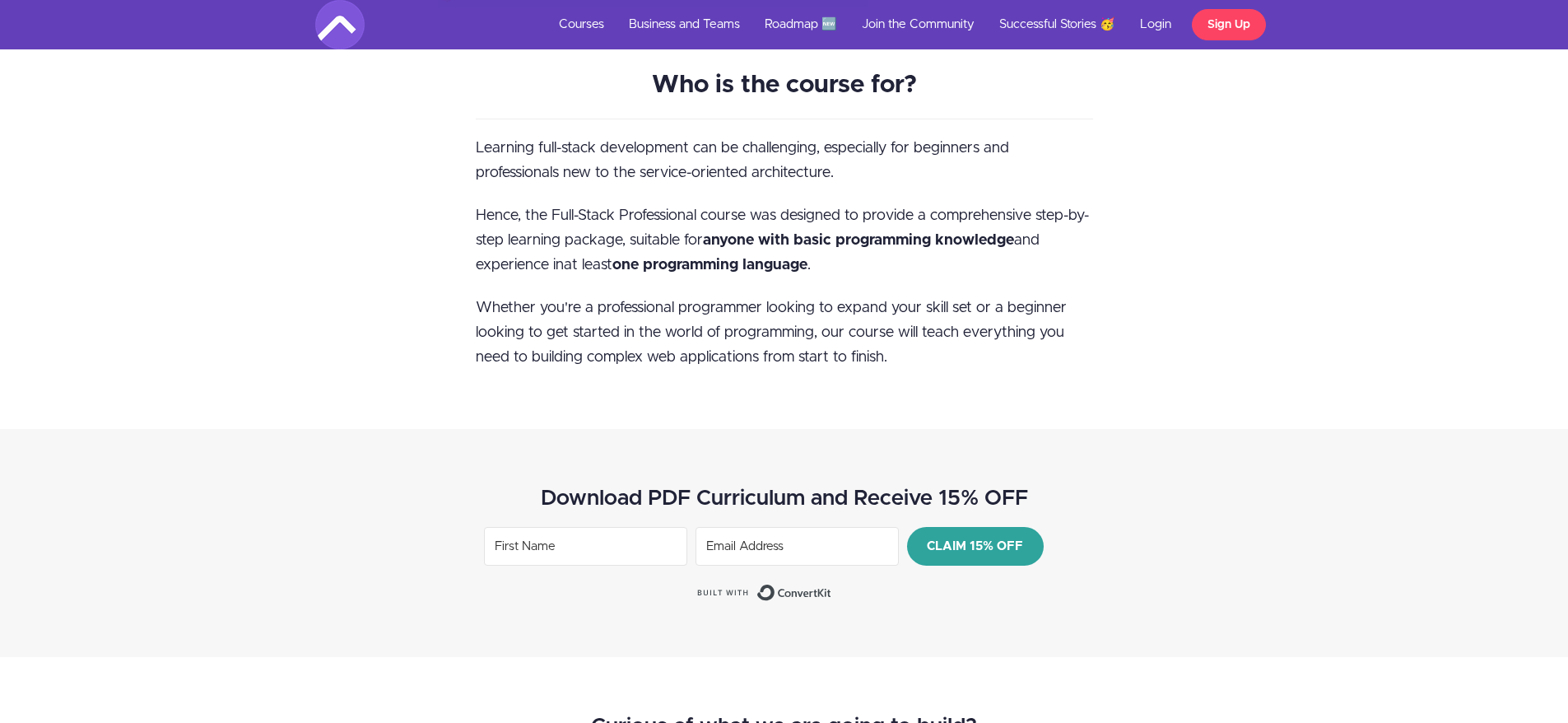
scroll to position [1797, 0]
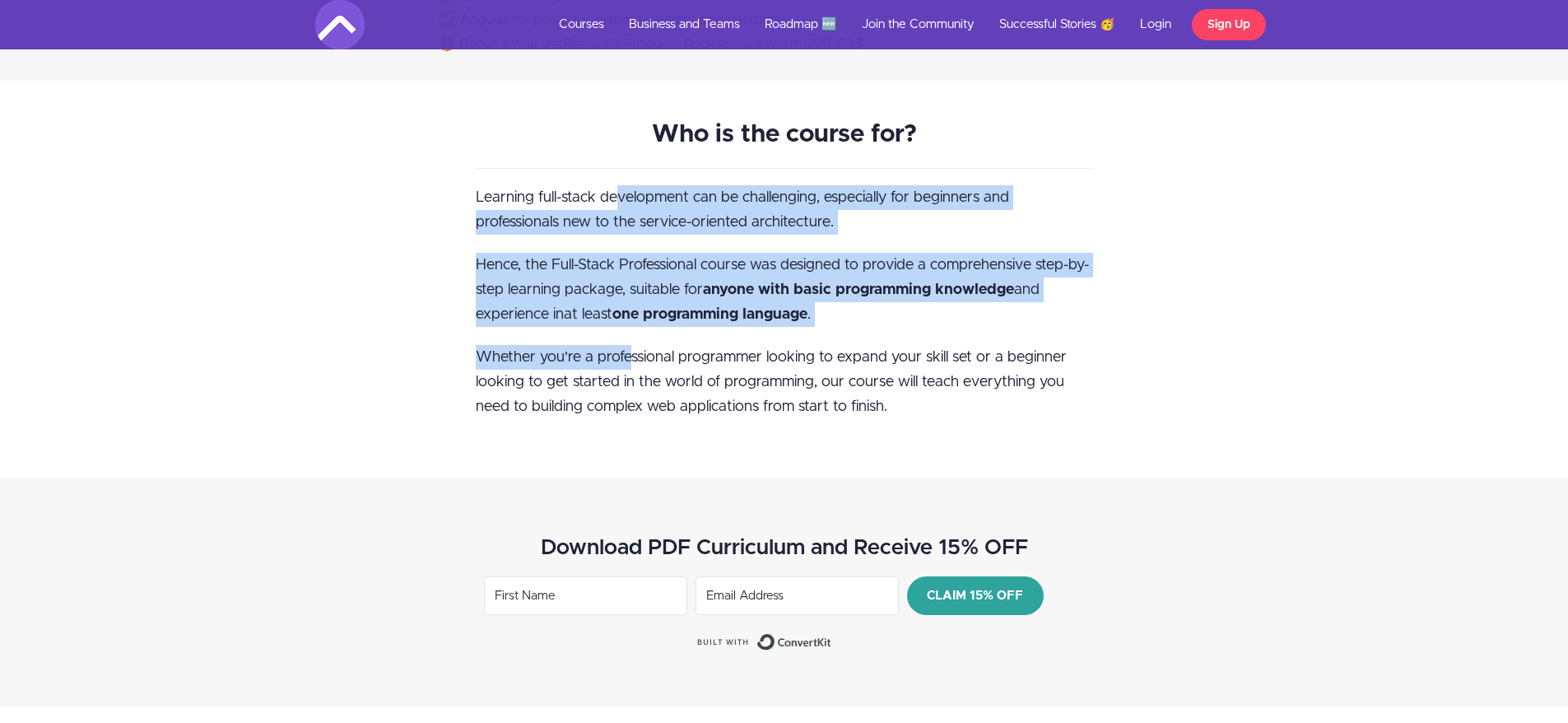
drag, startPoint x: 619, startPoint y: 196, endPoint x: 630, endPoint y: 354, distance: 158.4
click at [630, 354] on div "Who is the course for? Learning full-stack development can be challenging, espe…" at bounding box center [784, 280] width 642 height 316
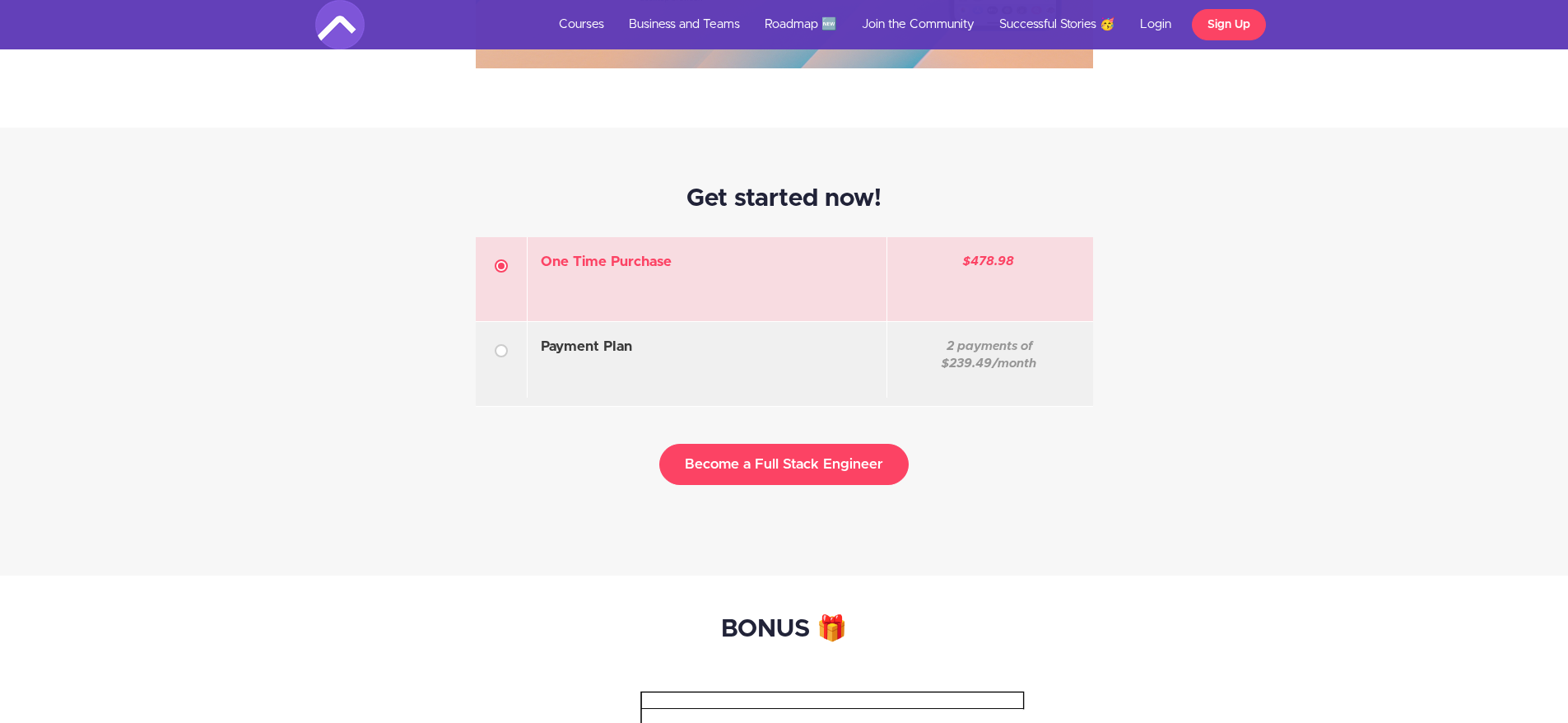
scroll to position [4890, 0]
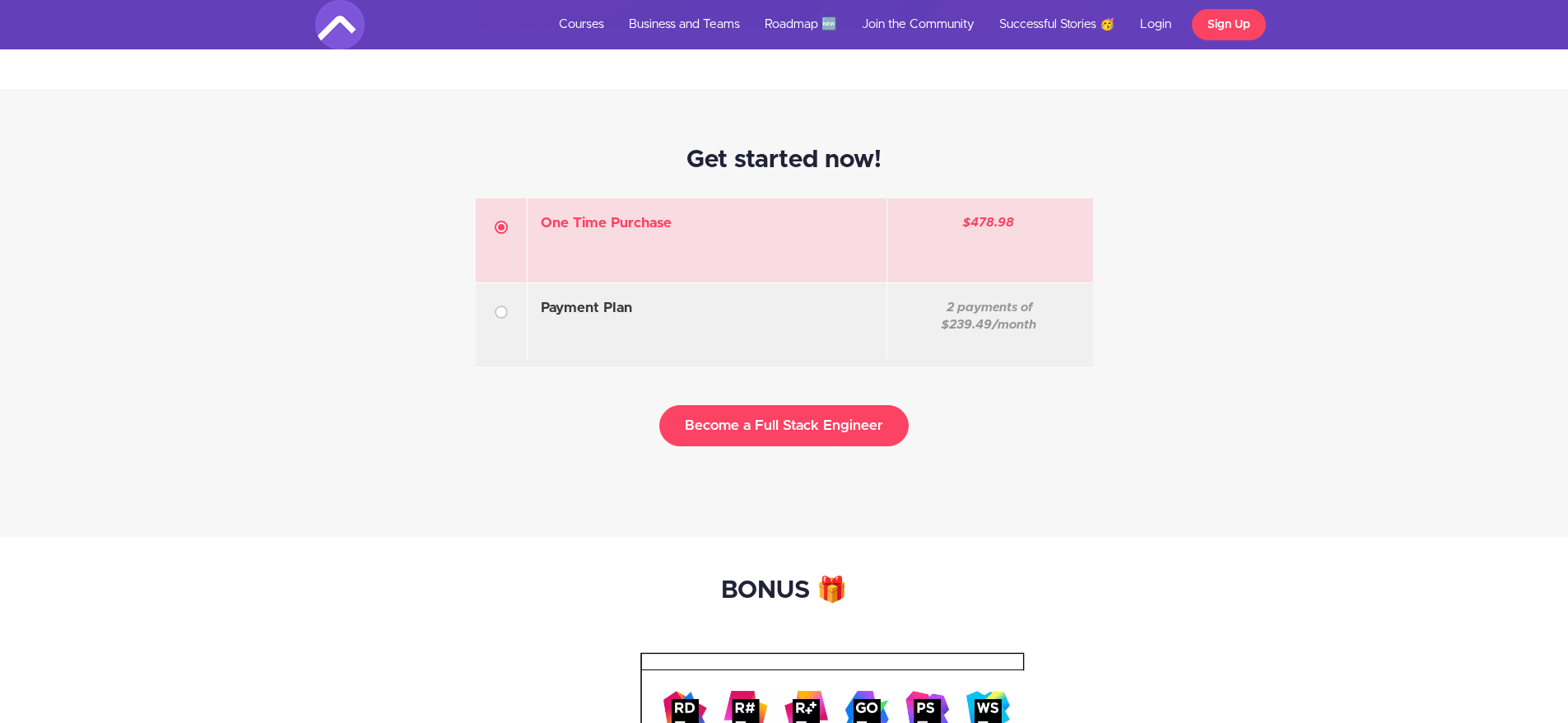
click at [218, 285] on div "Get started now! One Time Purchase Coupon Discount or pay in installments: $478…" at bounding box center [784, 313] width 1568 height 448
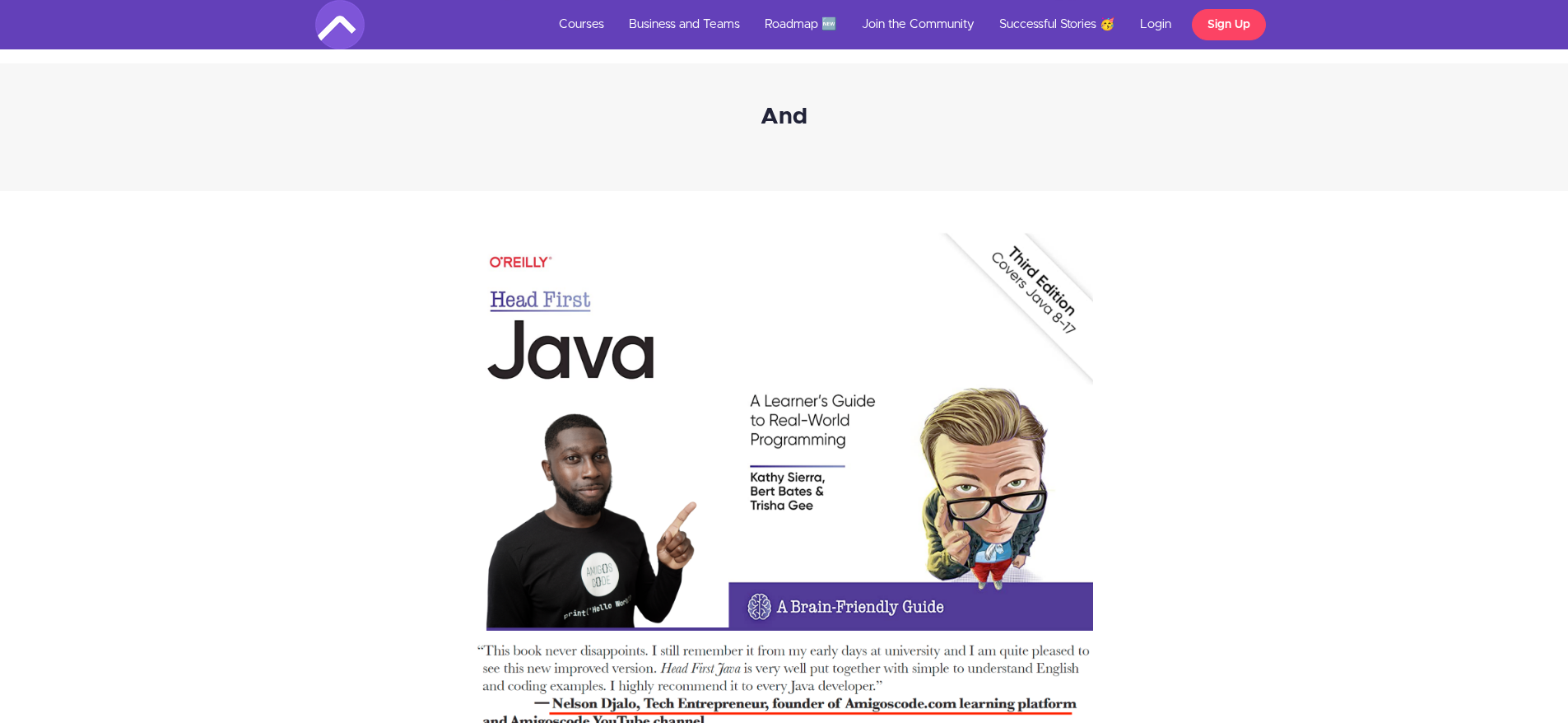
scroll to position [13918, 0]
